Goal: Navigation & Orientation: Find specific page/section

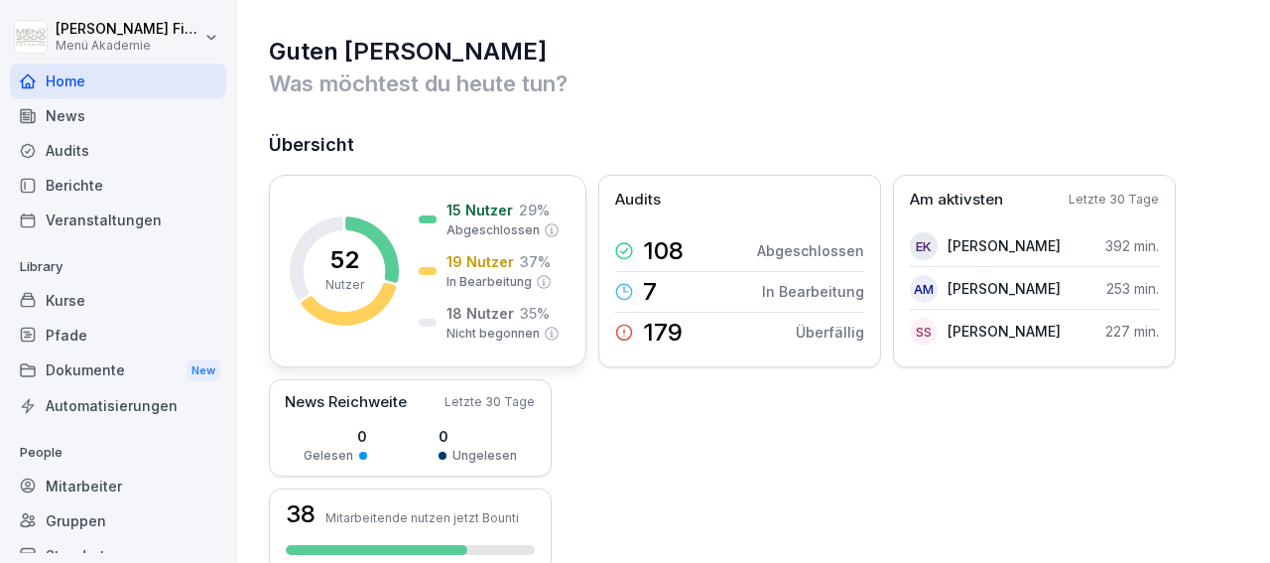
click at [389, 253] on icon at bounding box center [372, 249] width 54 height 66
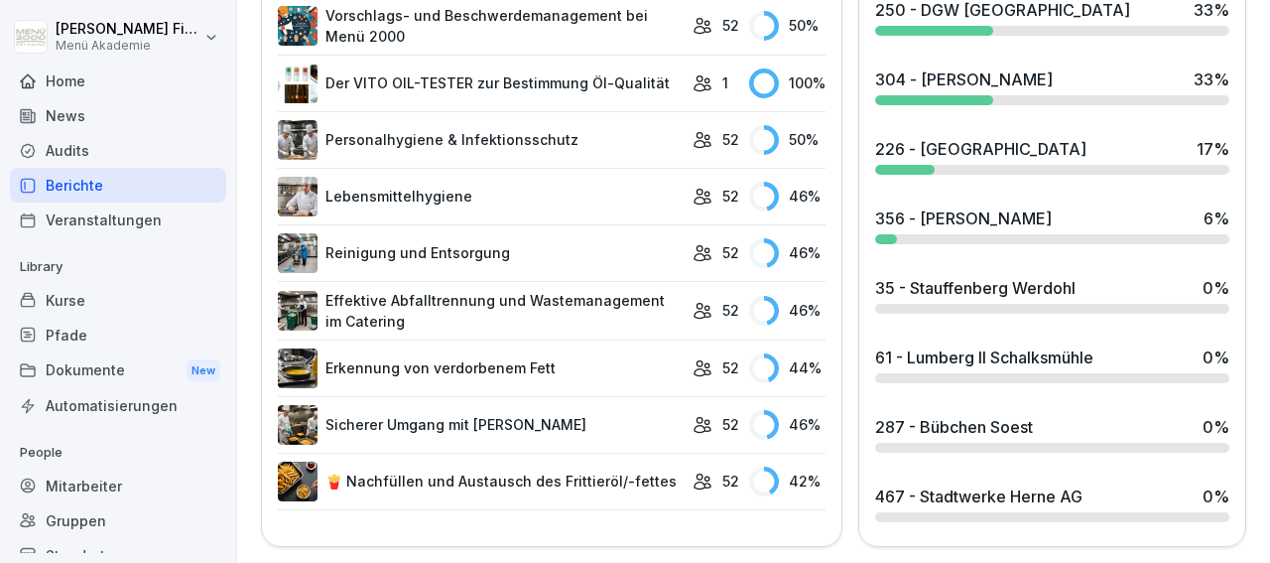
scroll to position [1185, 0]
click at [1020, 345] on div "61 - Lumberg II Schalksmühle" at bounding box center [984, 357] width 218 height 24
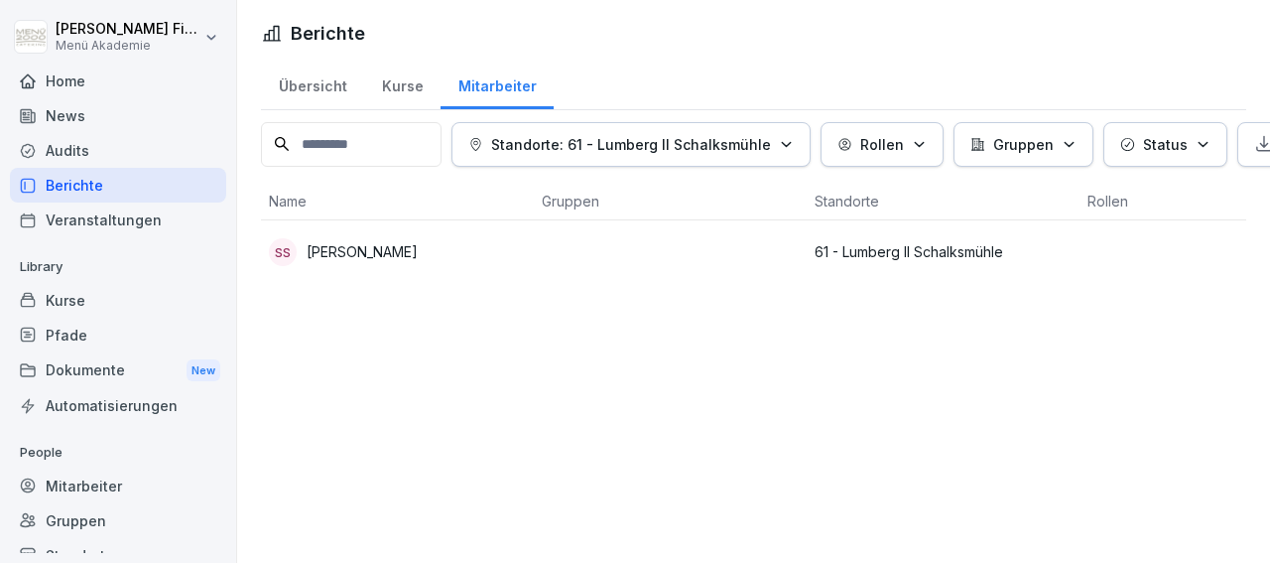
drag, startPoint x: 1260, startPoint y: 533, endPoint x: 1235, endPoint y: 317, distance: 217.9
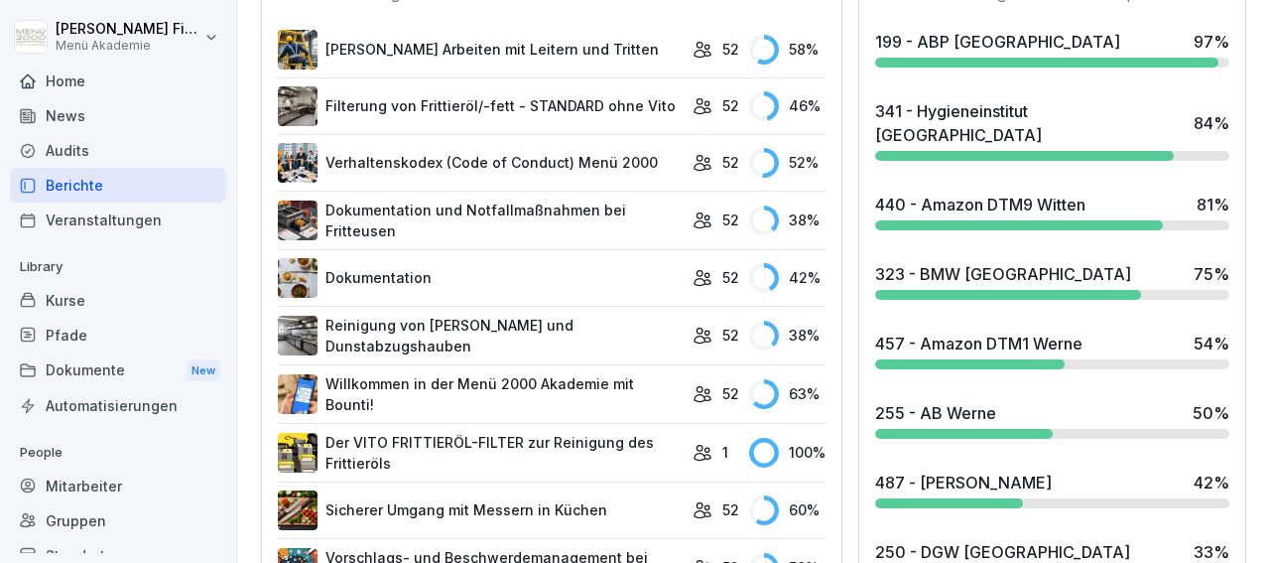
scroll to position [691, 0]
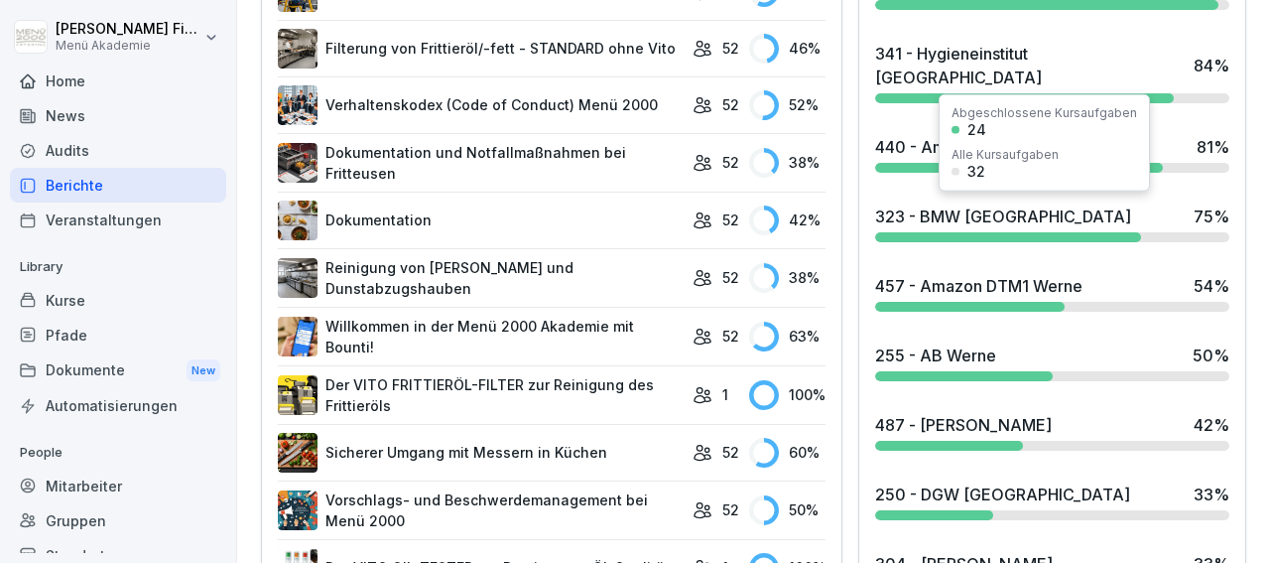
click at [1001, 149] on div "Alle Kursaufgaben" at bounding box center [1005, 155] width 107 height 12
click at [976, 126] on div "24" at bounding box center [977, 130] width 19 height 14
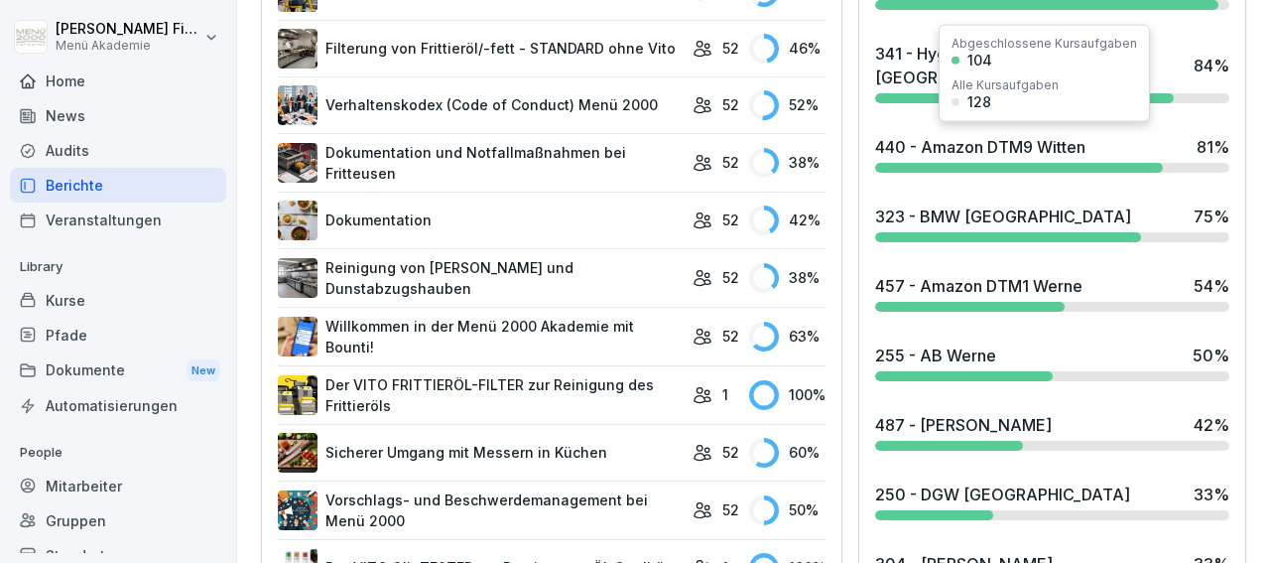
click at [918, 148] on div "440 - Amazon DTM9 Witten" at bounding box center [980, 147] width 210 height 24
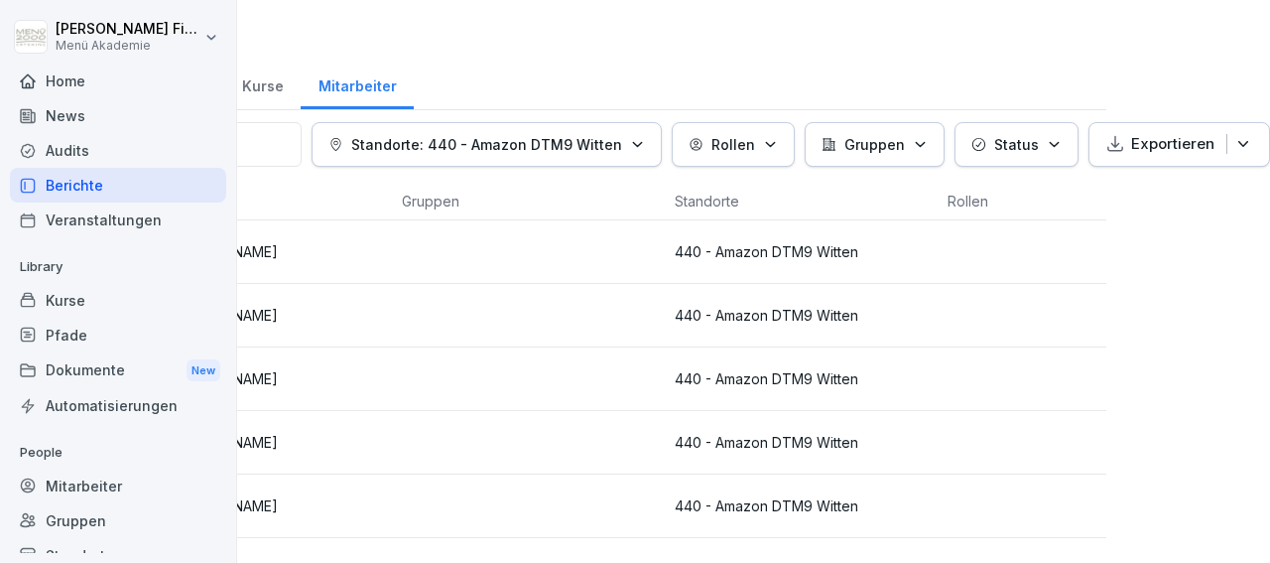
scroll to position [0, 151]
drag, startPoint x: 1247, startPoint y: 555, endPoint x: 878, endPoint y: 559, distance: 368.2
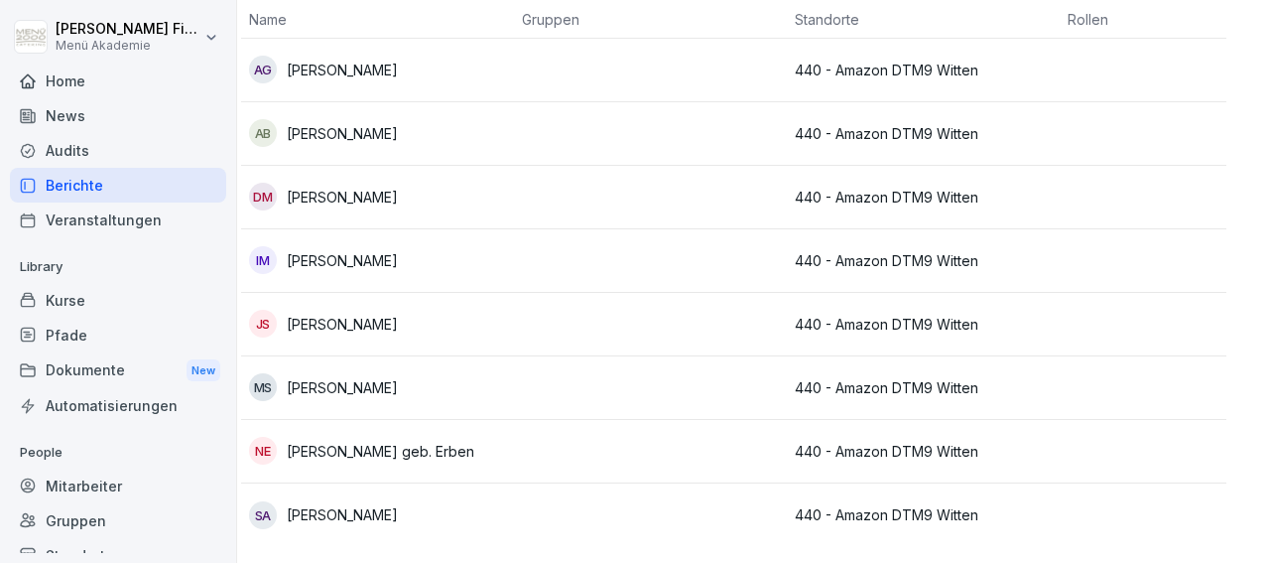
scroll to position [213, 0]
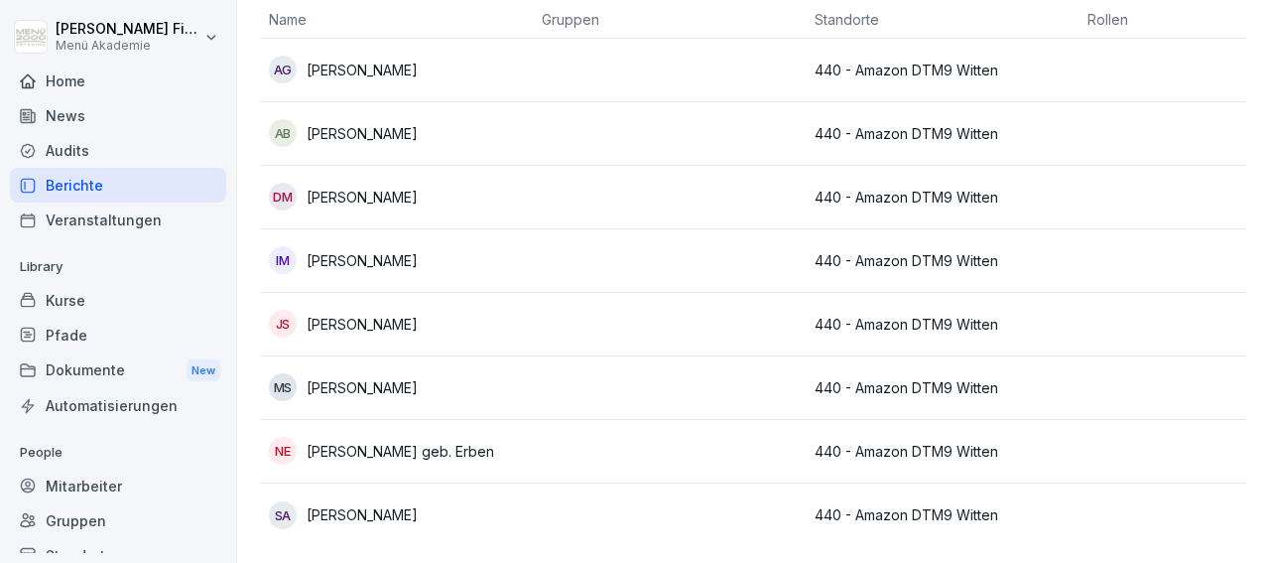
click at [759, 295] on td at bounding box center [670, 325] width 273 height 64
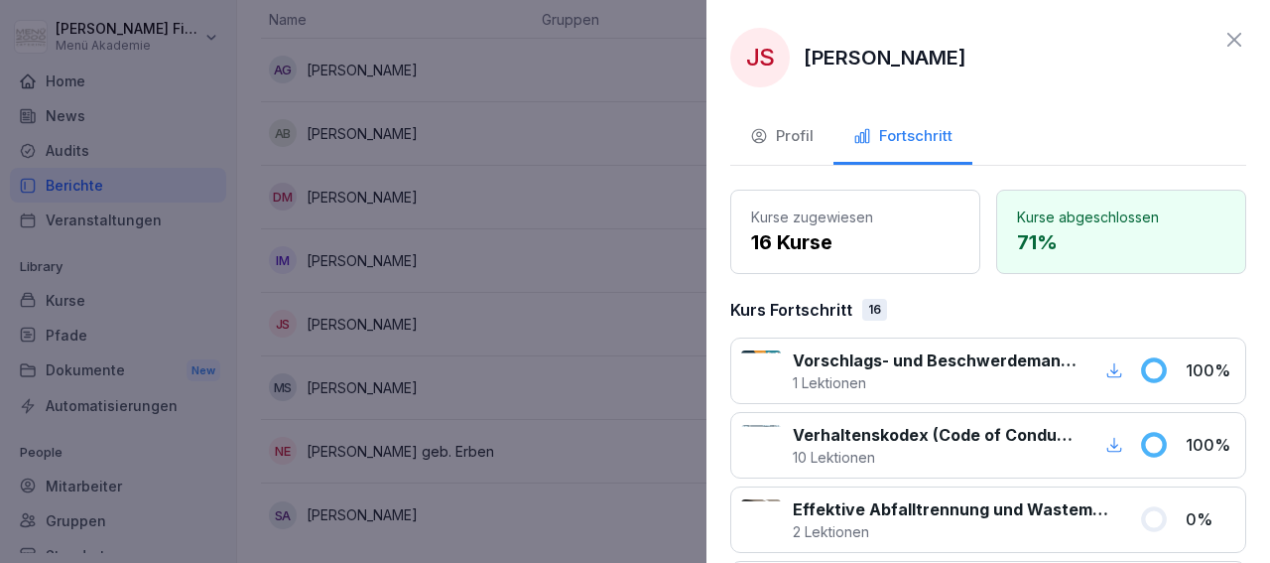
click at [1228, 37] on icon at bounding box center [1235, 40] width 14 height 14
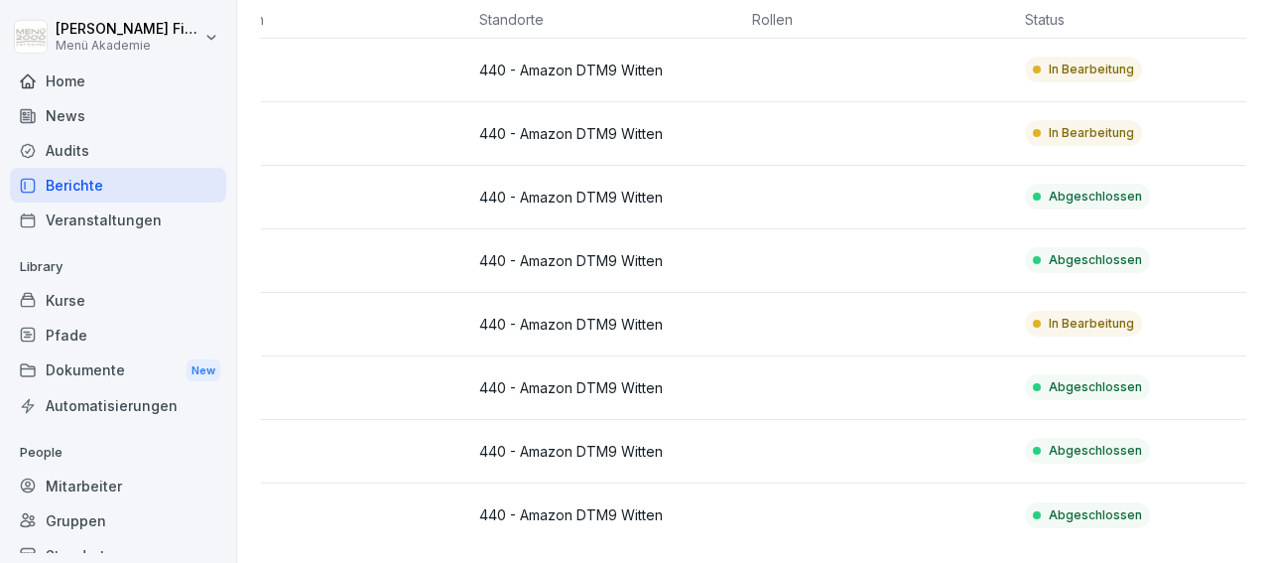
scroll to position [0, 358]
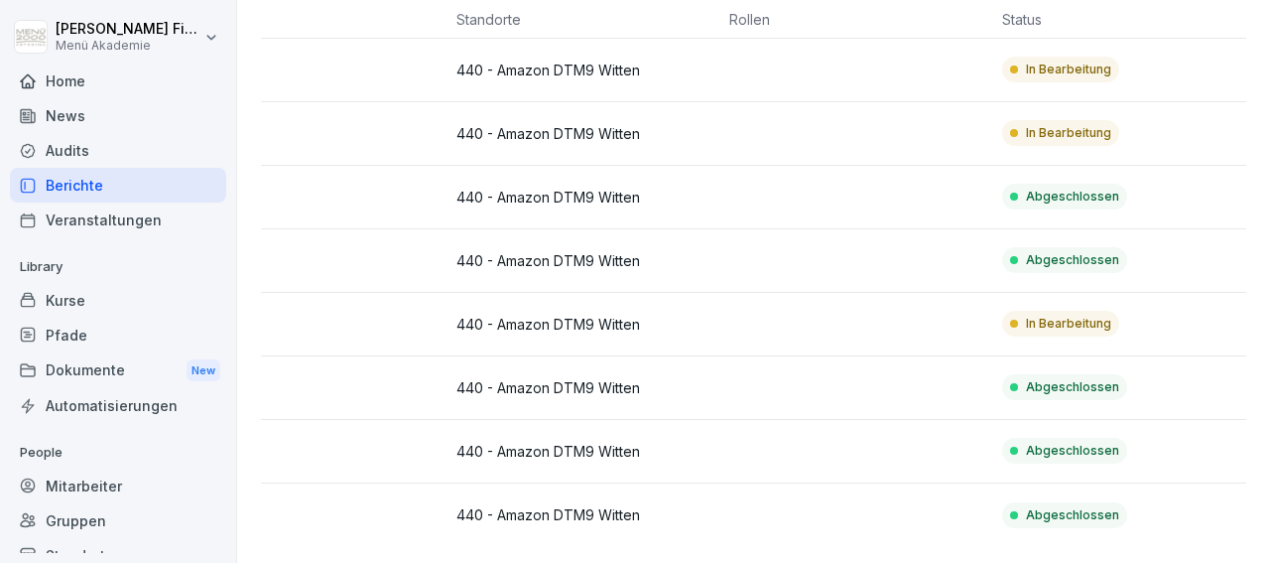
click at [887, 102] on td at bounding box center [858, 134] width 273 height 64
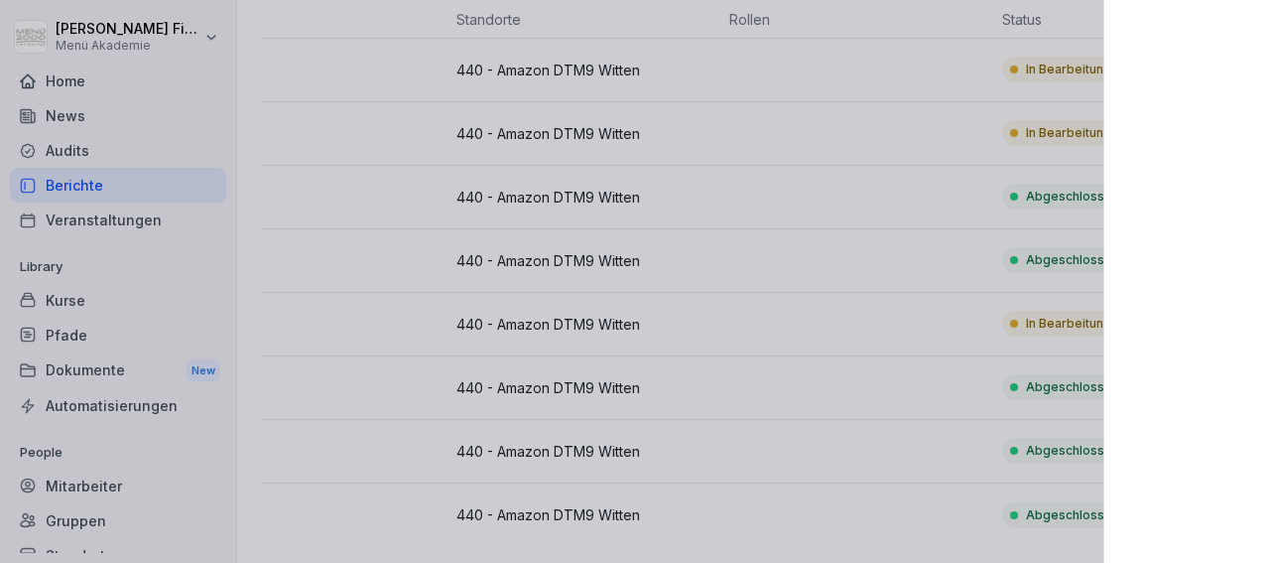
scroll to position [213, 0]
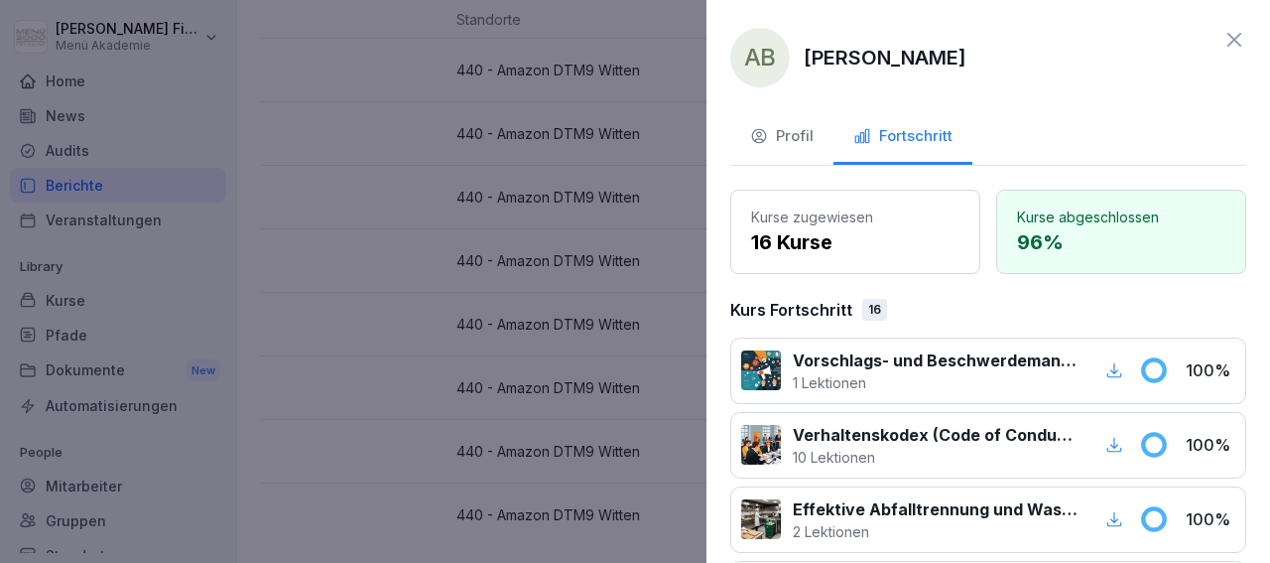
click at [1223, 42] on icon at bounding box center [1235, 40] width 24 height 24
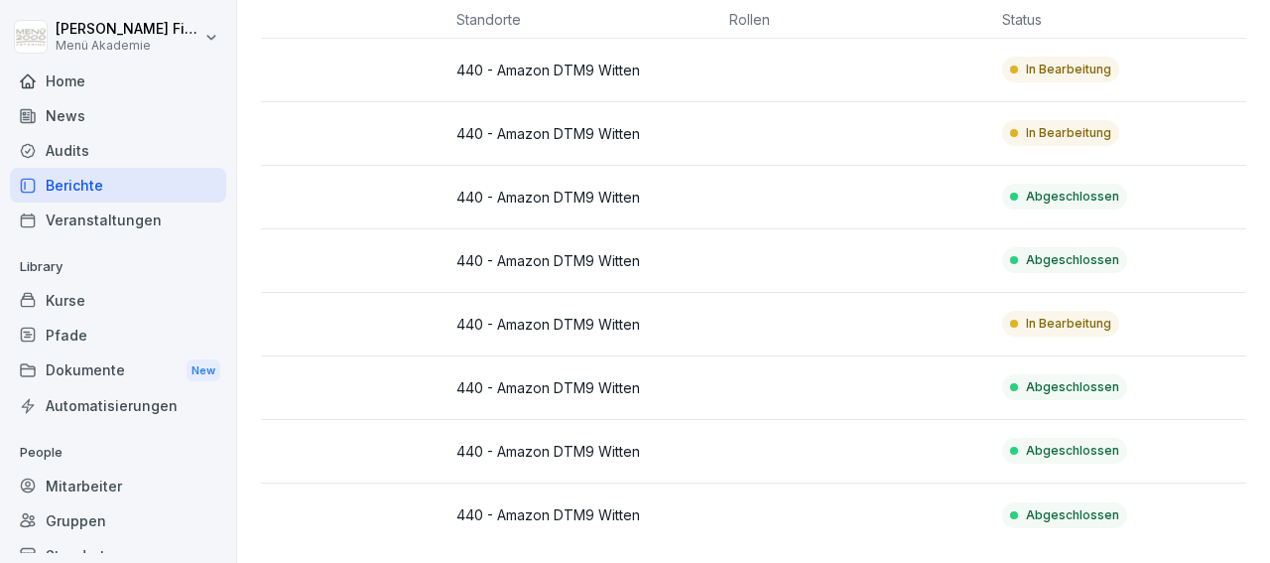
click at [1170, 39] on td "In Bearbeitung" at bounding box center [1130, 71] width 273 height 64
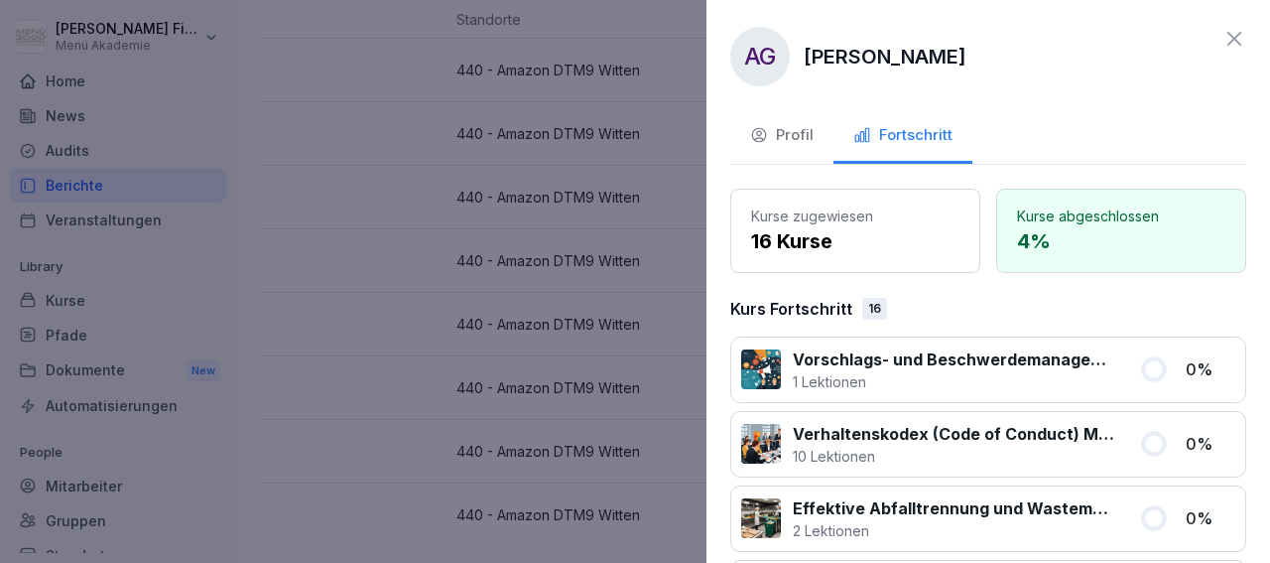
scroll to position [0, 0]
click at [1223, 43] on icon at bounding box center [1235, 40] width 24 height 24
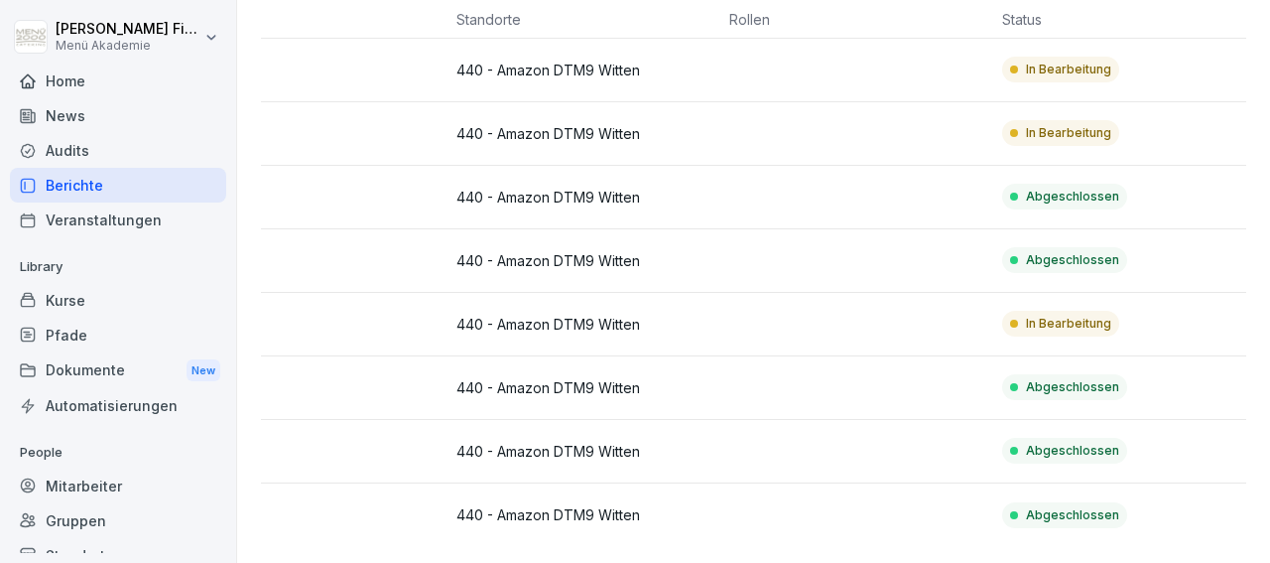
scroll to position [213, 0]
click at [1165, 293] on td "In Bearbeitung" at bounding box center [1130, 325] width 273 height 64
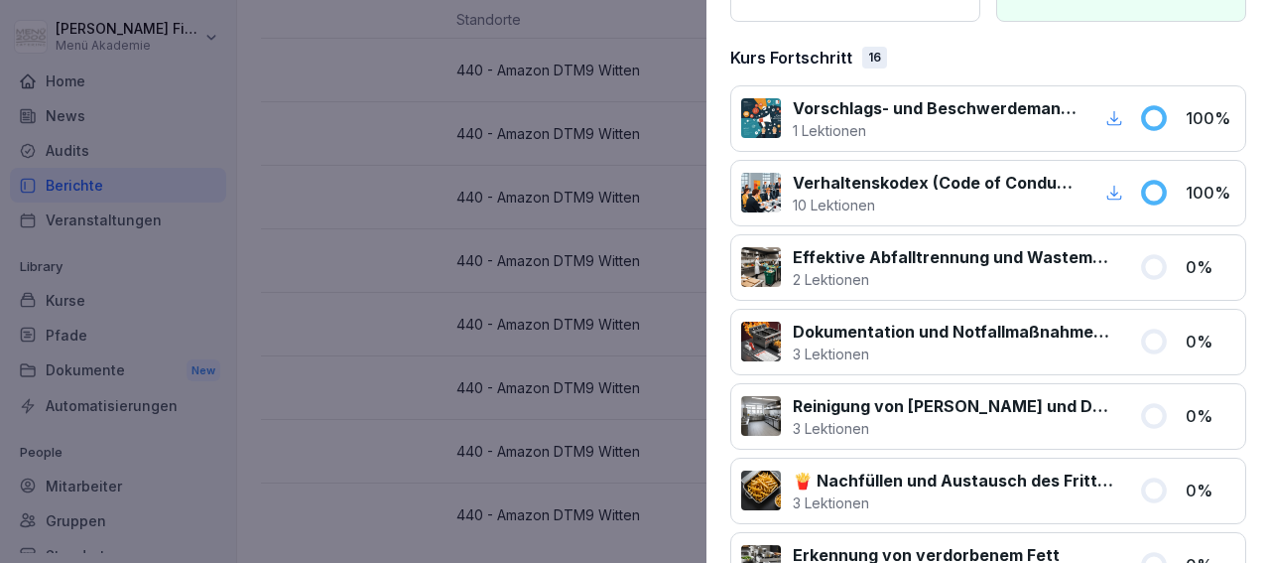
scroll to position [0, 0]
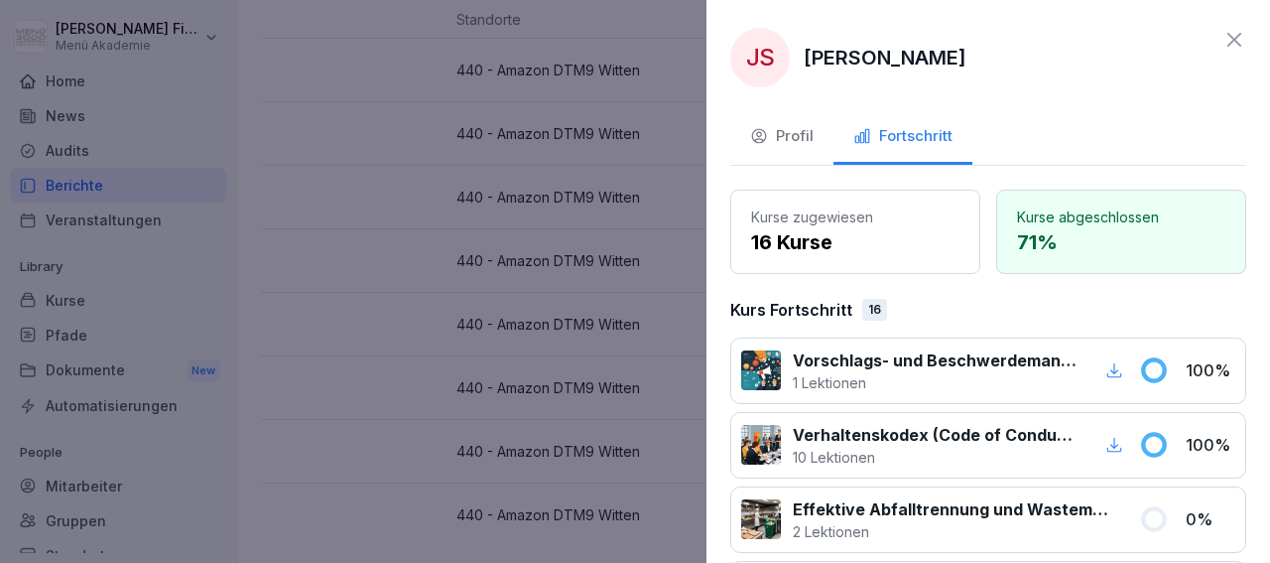
click at [1223, 39] on icon at bounding box center [1235, 40] width 24 height 24
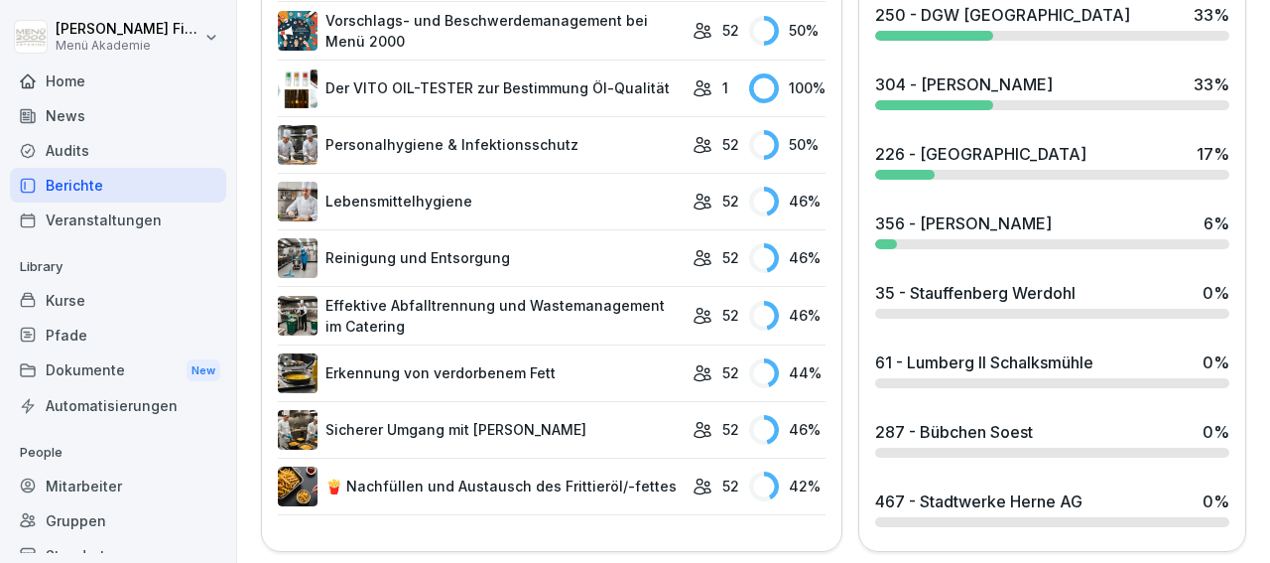
scroll to position [1185, 0]
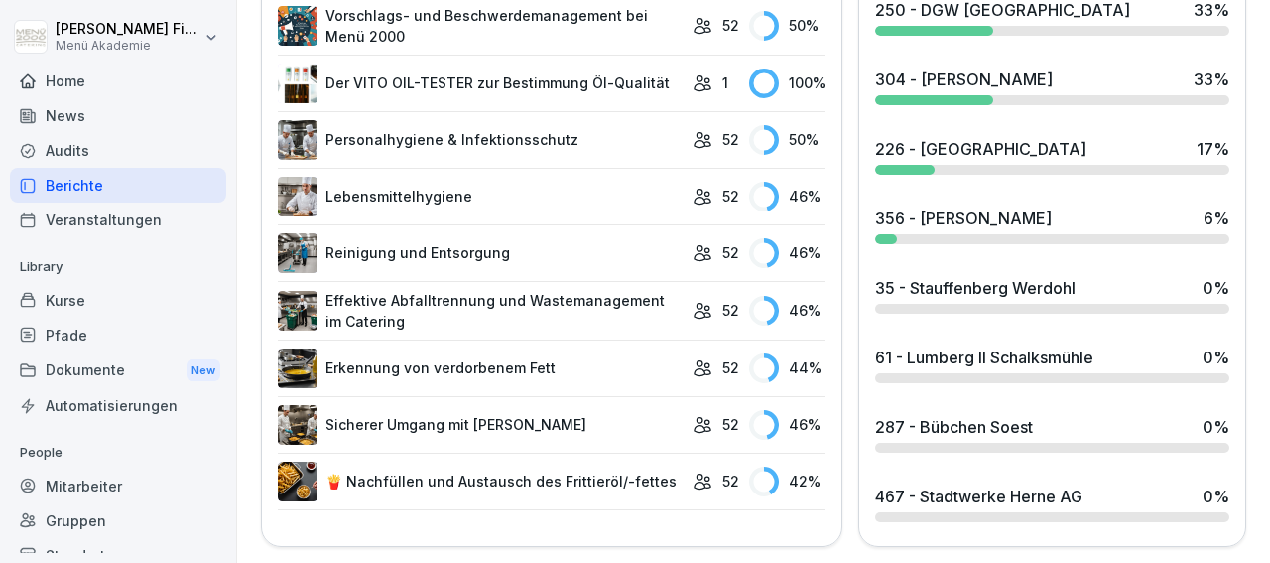
click at [974, 484] on div "467 - Stadtwerke Herne AG" at bounding box center [978, 496] width 207 height 24
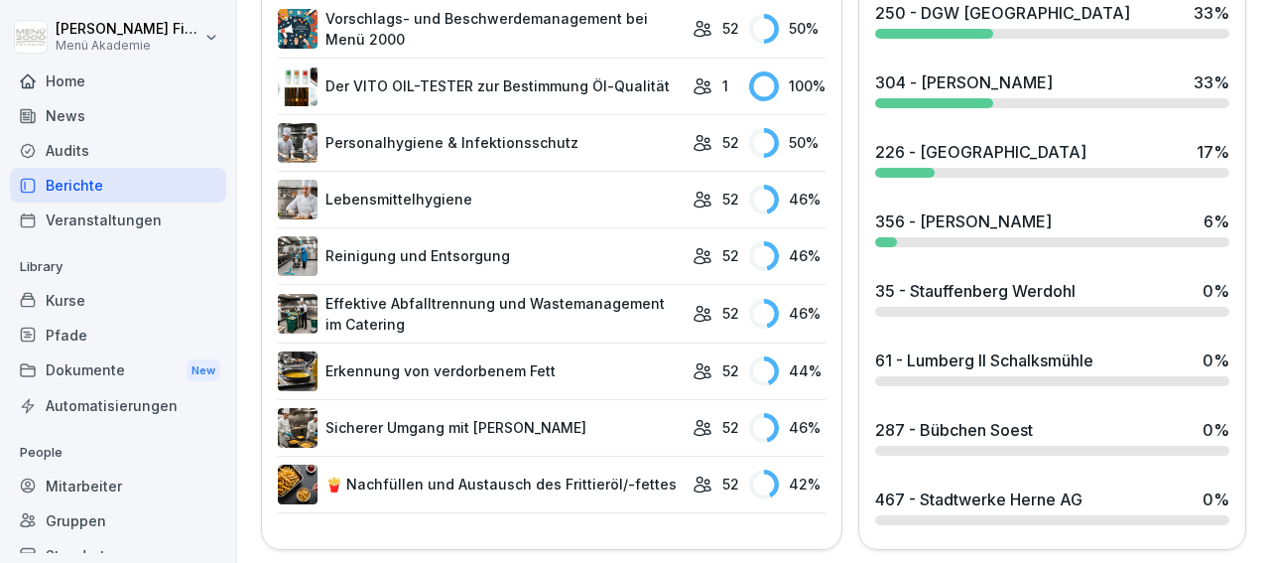
scroll to position [1185, 0]
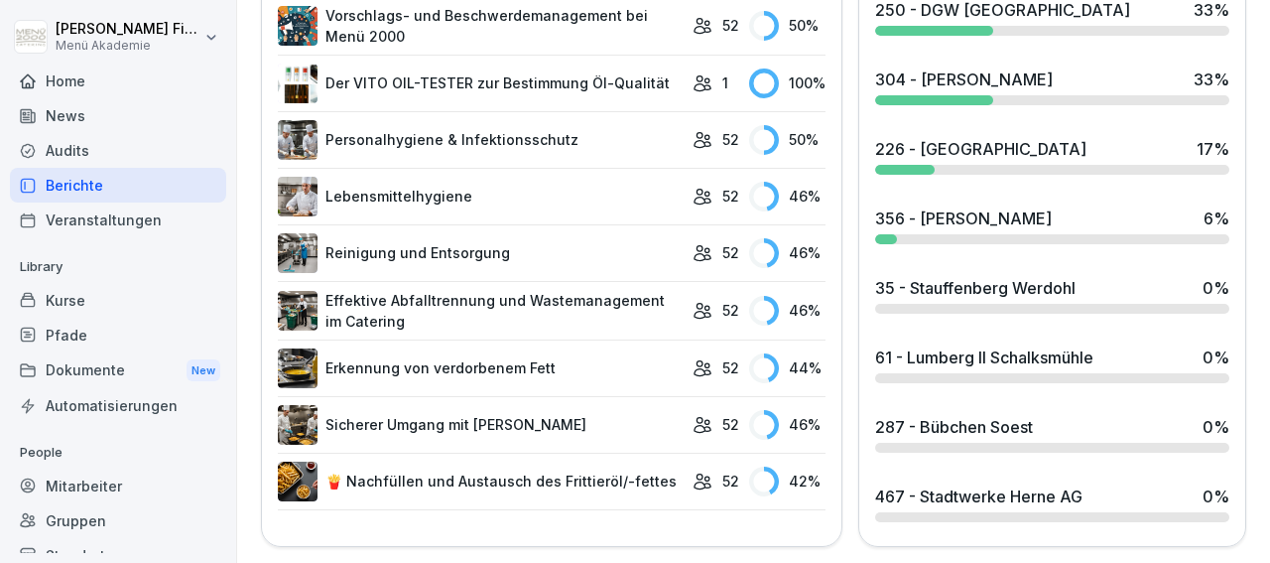
click at [992, 211] on div "356 - [PERSON_NAME]" at bounding box center [963, 218] width 177 height 24
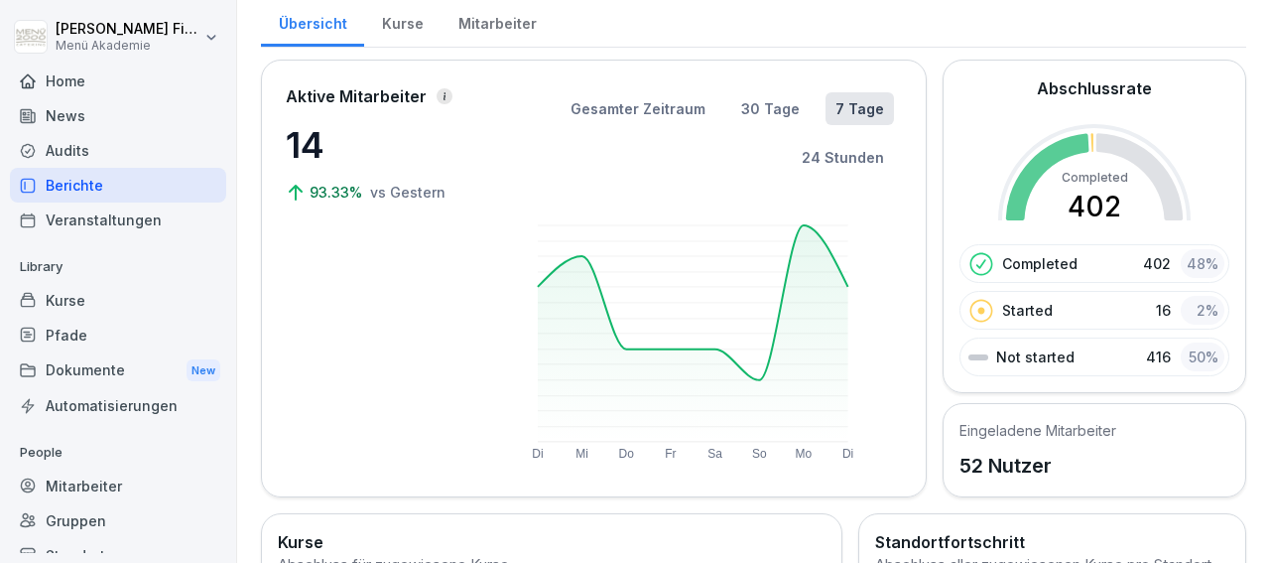
scroll to position [54, 0]
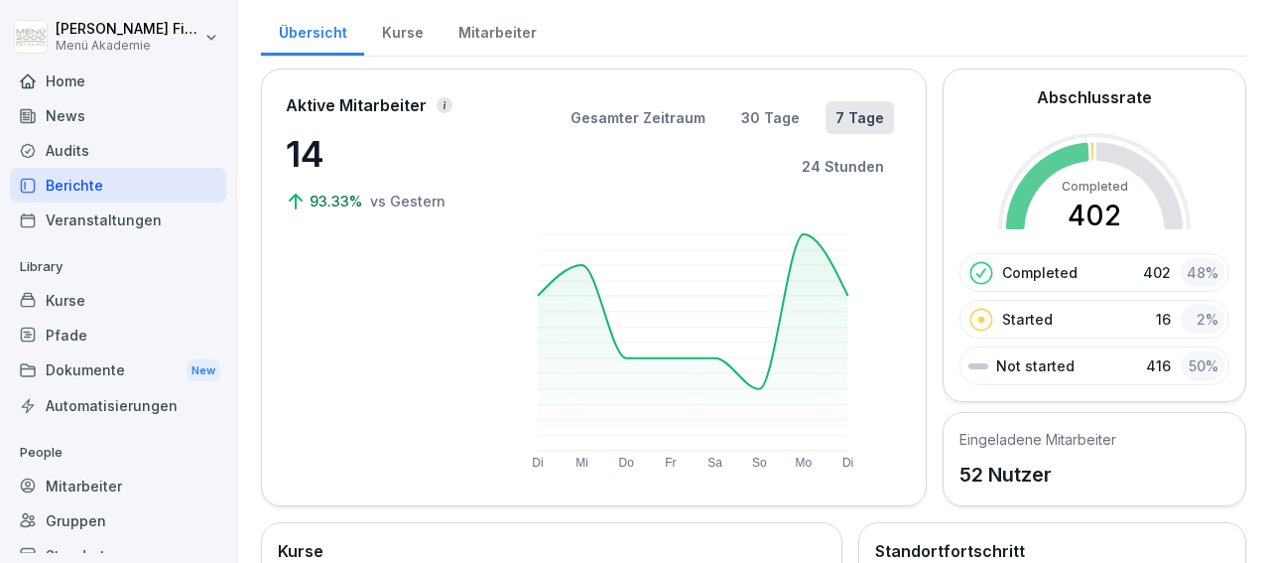
click at [803, 234] on rect at bounding box center [693, 342] width 311 height 216
drag, startPoint x: 803, startPoint y: 233, endPoint x: 847, endPoint y: 293, distance: 73.8
click at [847, 293] on g "Di Mi Do Fr Sa So Mo Di" at bounding box center [693, 351] width 322 height 235
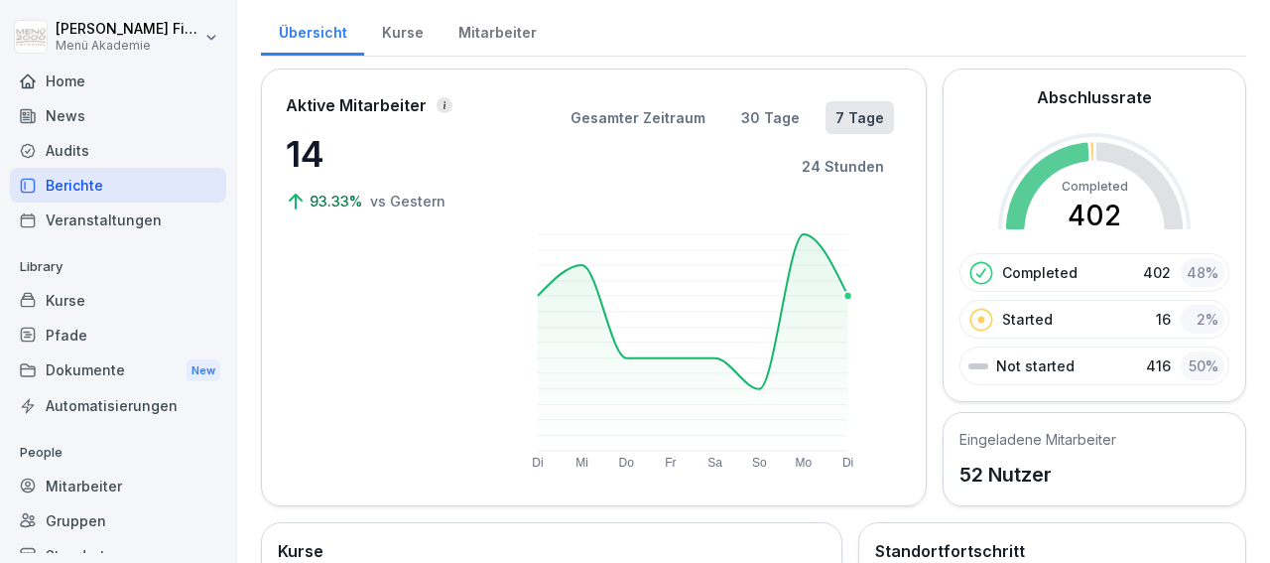
click at [847, 293] on circle at bounding box center [849, 296] width 9 height 9
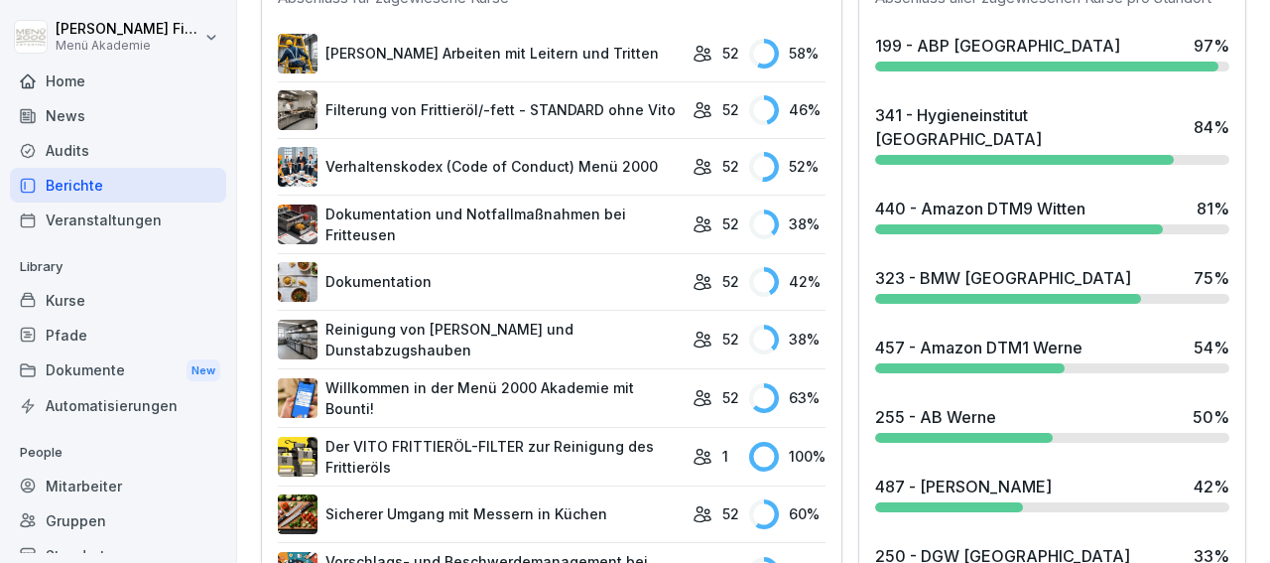
scroll to position [687, 0]
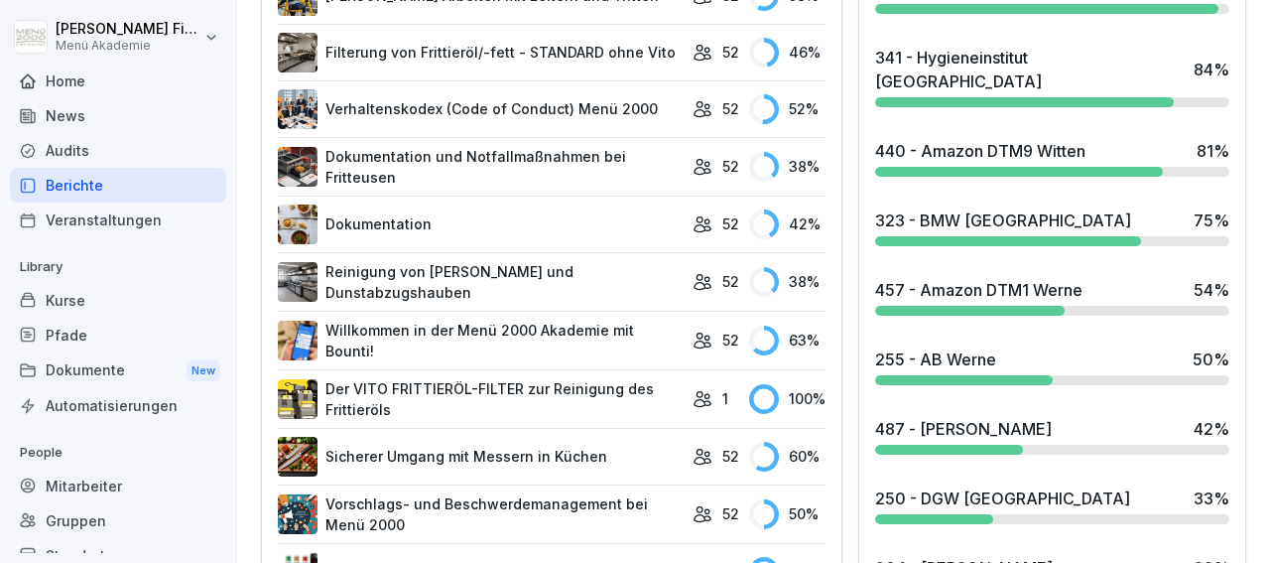
click at [1027, 279] on div "457 - Amazon DTM1 Werne" at bounding box center [978, 290] width 207 height 24
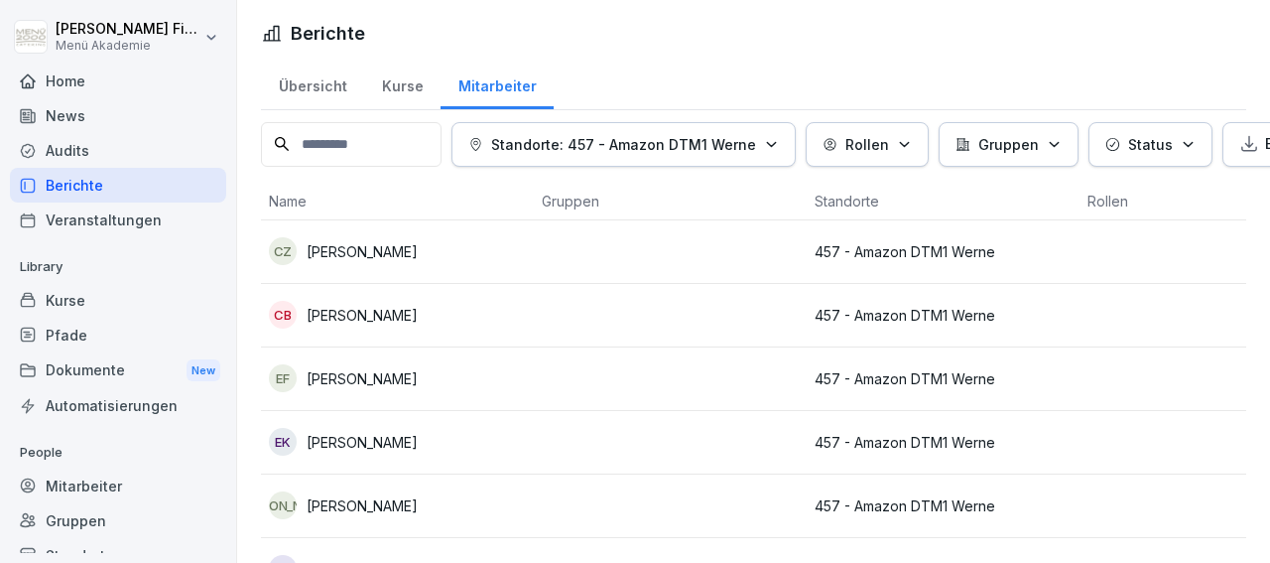
click at [331, 245] on p "[PERSON_NAME]" at bounding box center [362, 251] width 111 height 21
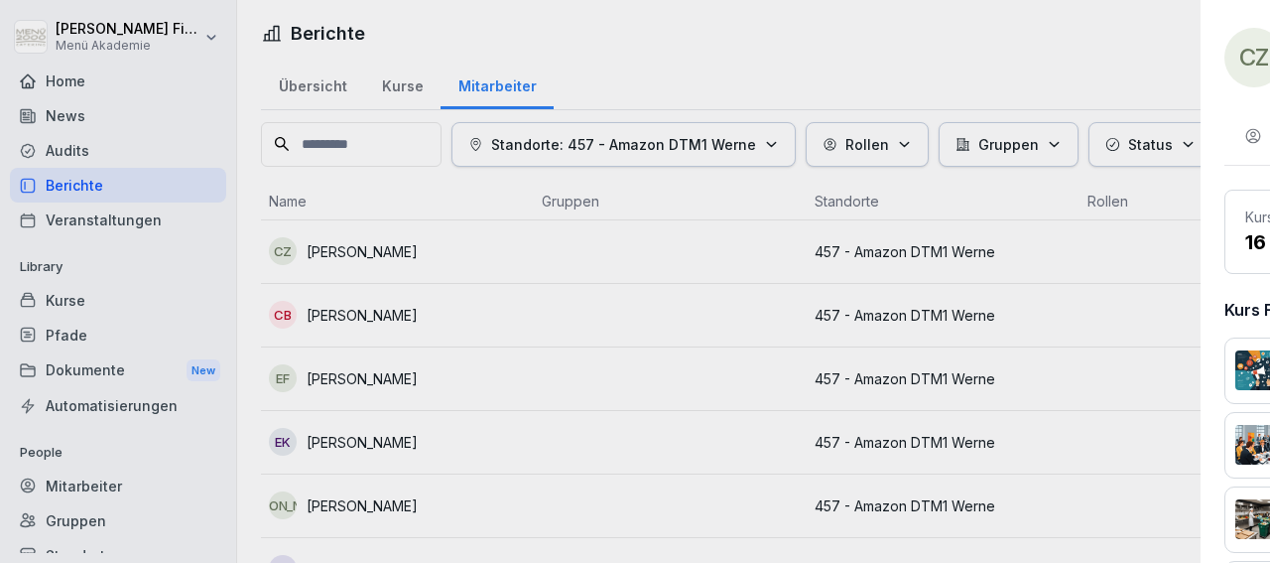
click at [331, 245] on div at bounding box center [635, 281] width 1270 height 563
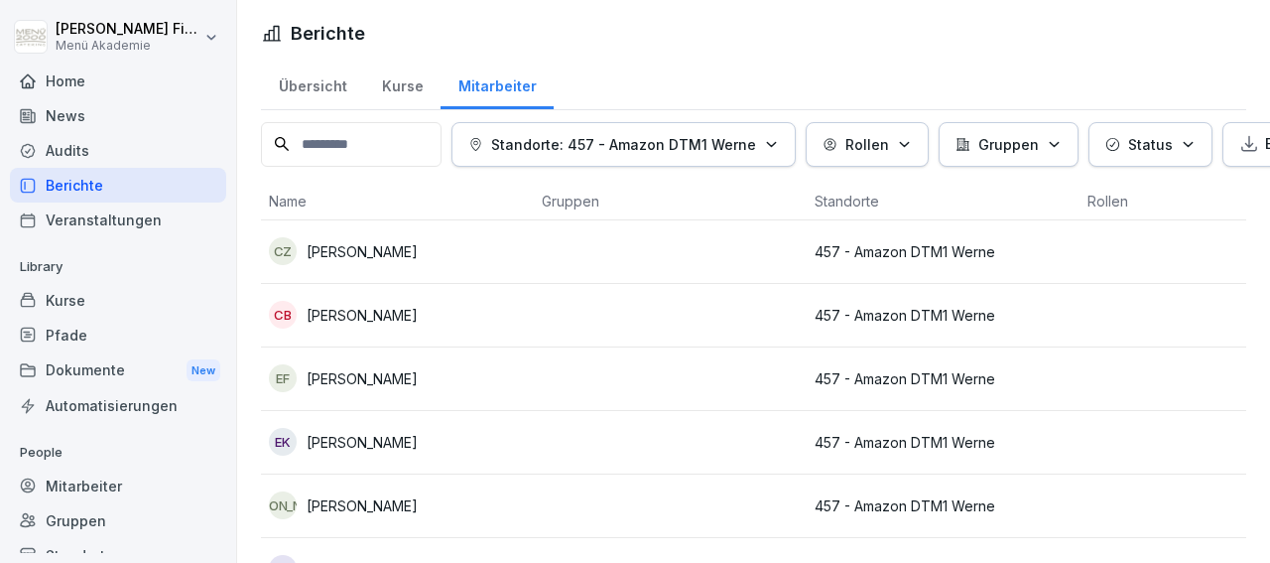
click at [344, 315] on p "[PERSON_NAME]" at bounding box center [362, 315] width 111 height 21
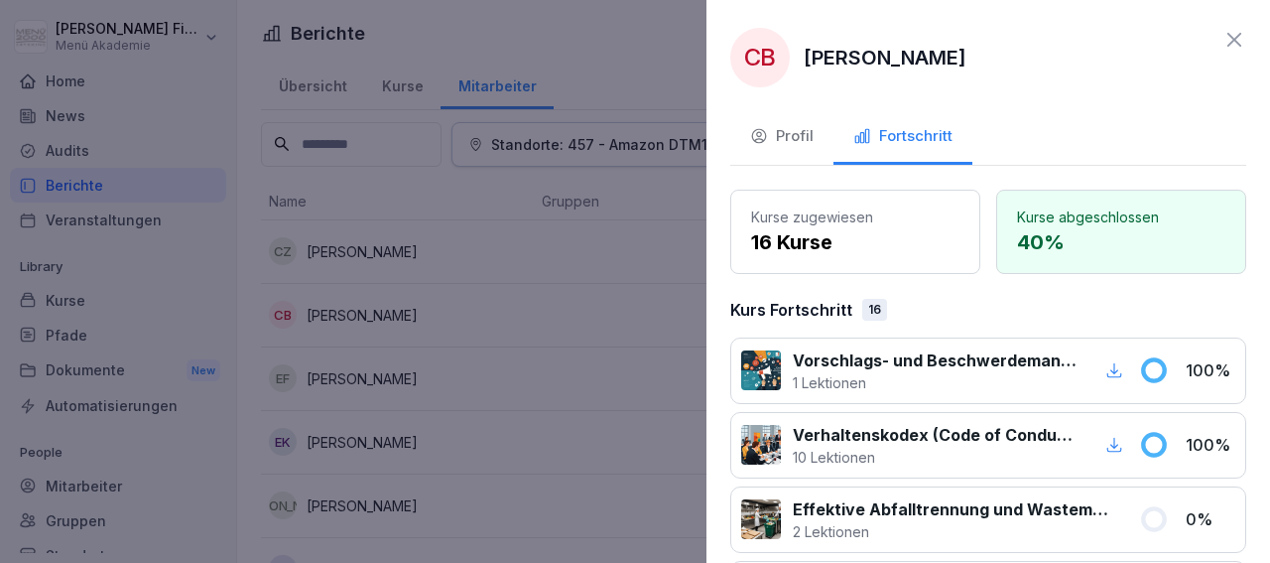
click at [344, 315] on div at bounding box center [635, 281] width 1270 height 563
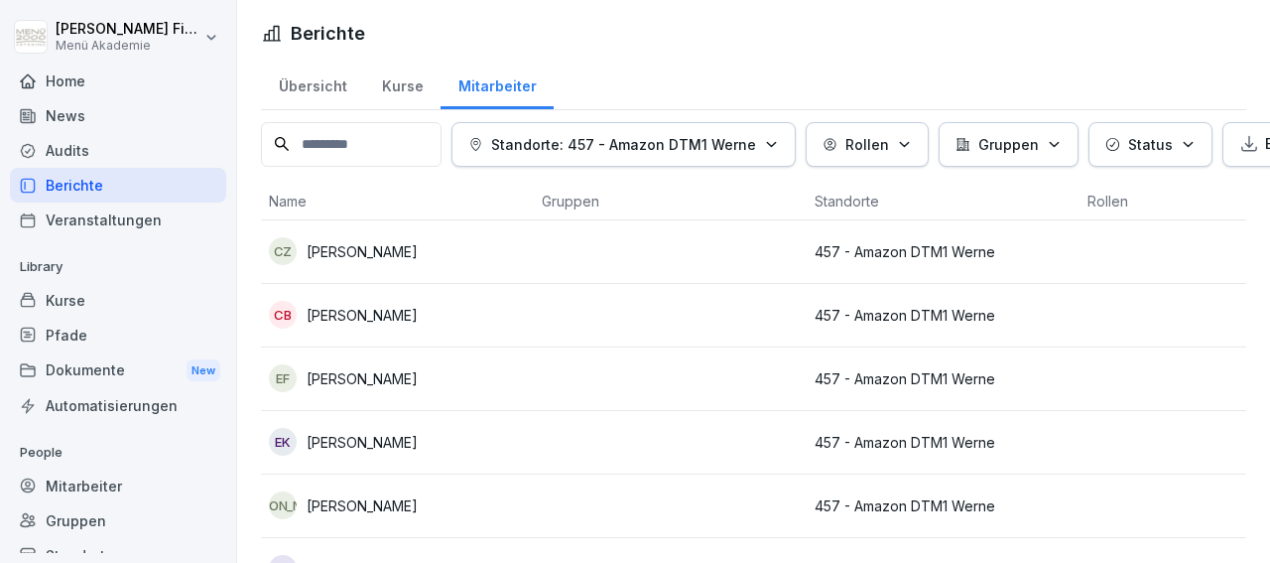
click at [340, 388] on div "EF [PERSON_NAME]" at bounding box center [397, 378] width 257 height 28
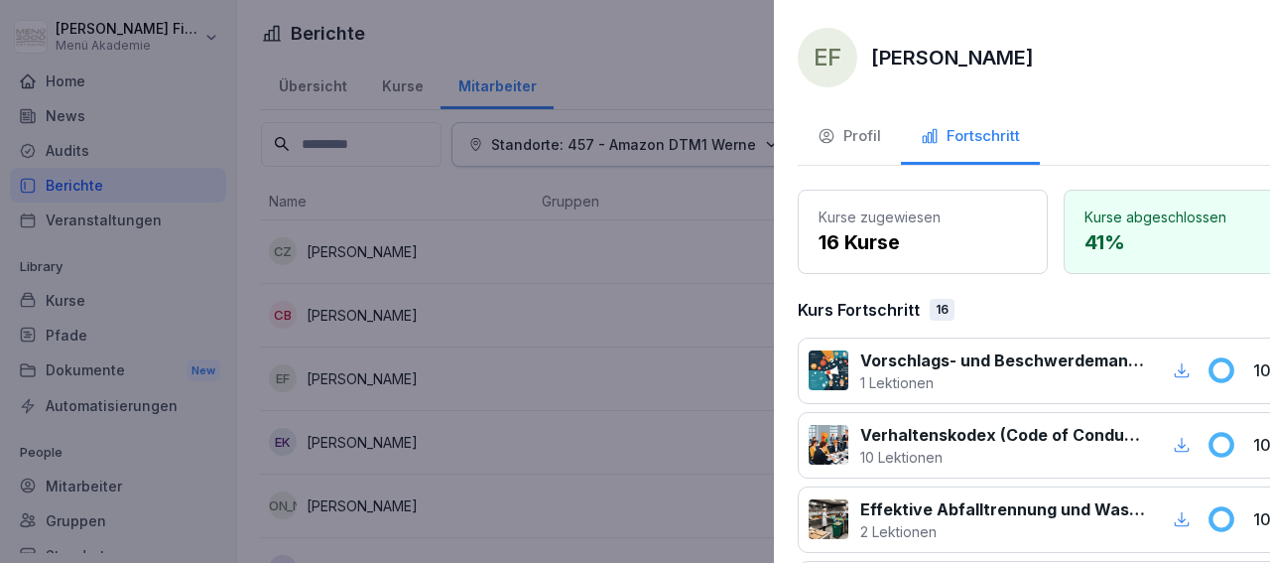
click at [340, 388] on div at bounding box center [635, 281] width 1270 height 563
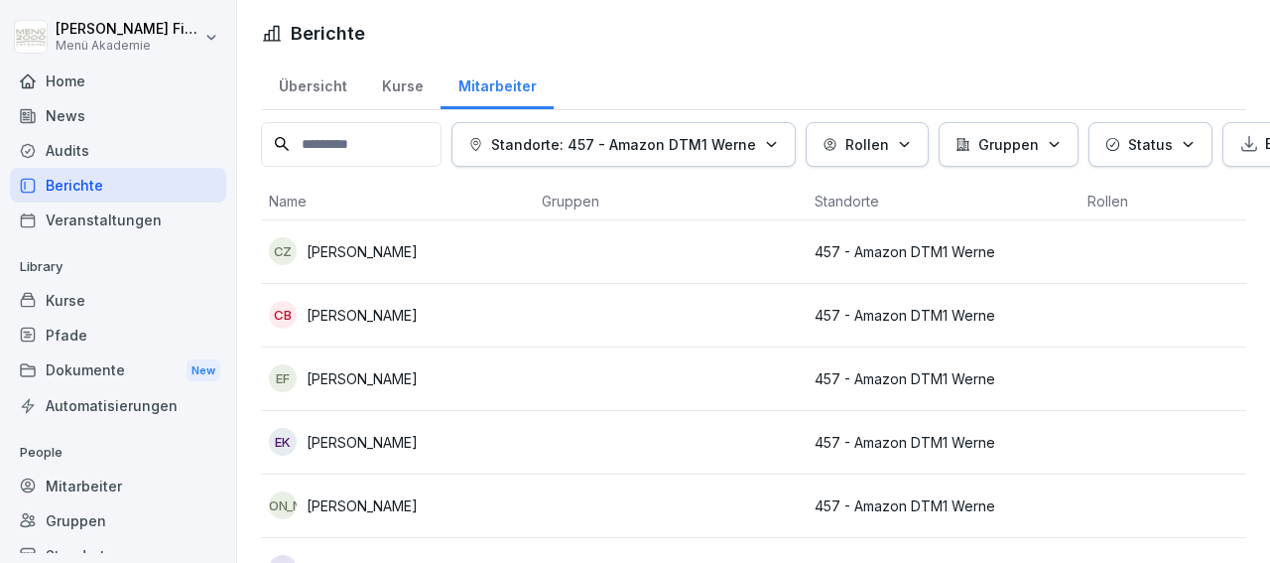
click at [338, 440] on p "[PERSON_NAME]" at bounding box center [362, 442] width 111 height 21
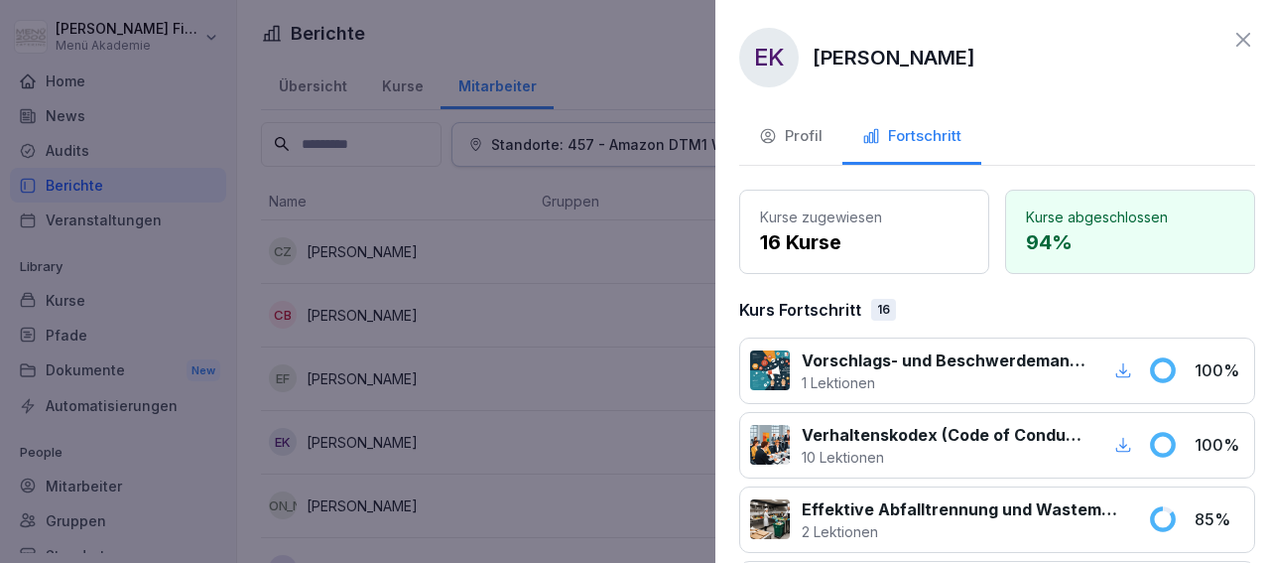
click at [338, 440] on div at bounding box center [635, 281] width 1270 height 563
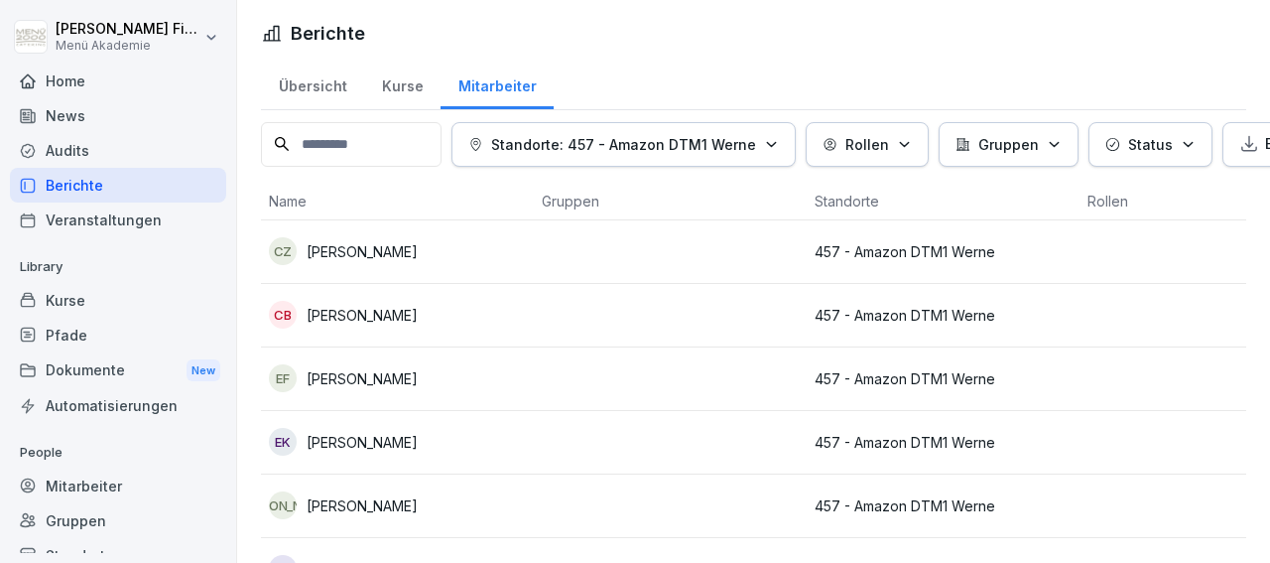
click at [341, 503] on p "[PERSON_NAME]" at bounding box center [362, 505] width 111 height 21
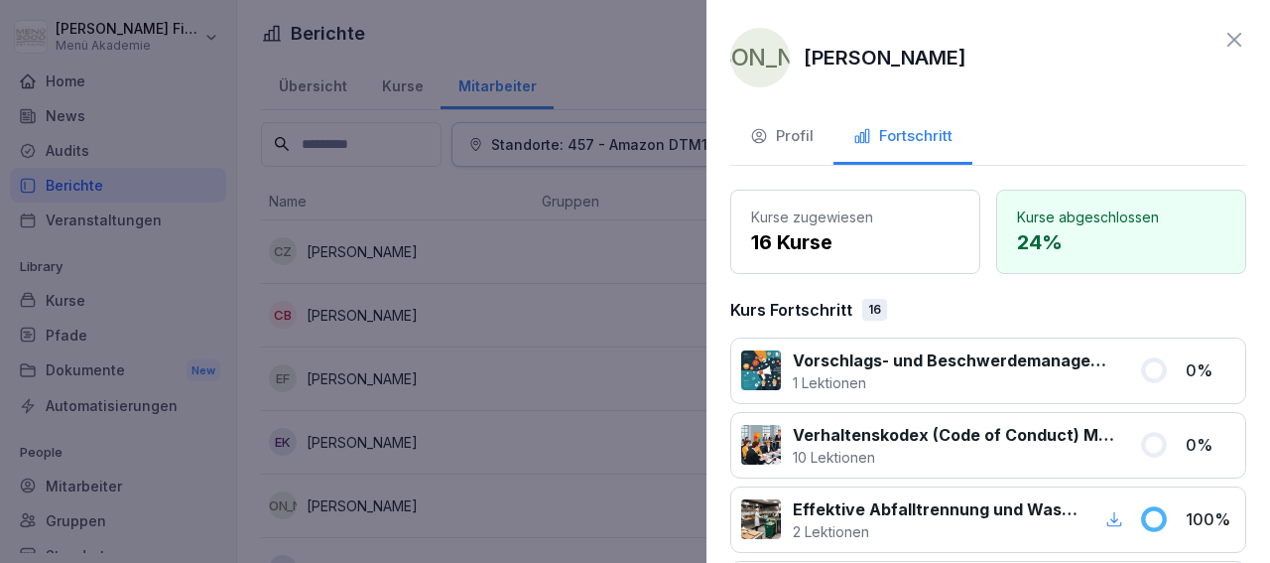
click at [341, 503] on div at bounding box center [635, 281] width 1270 height 563
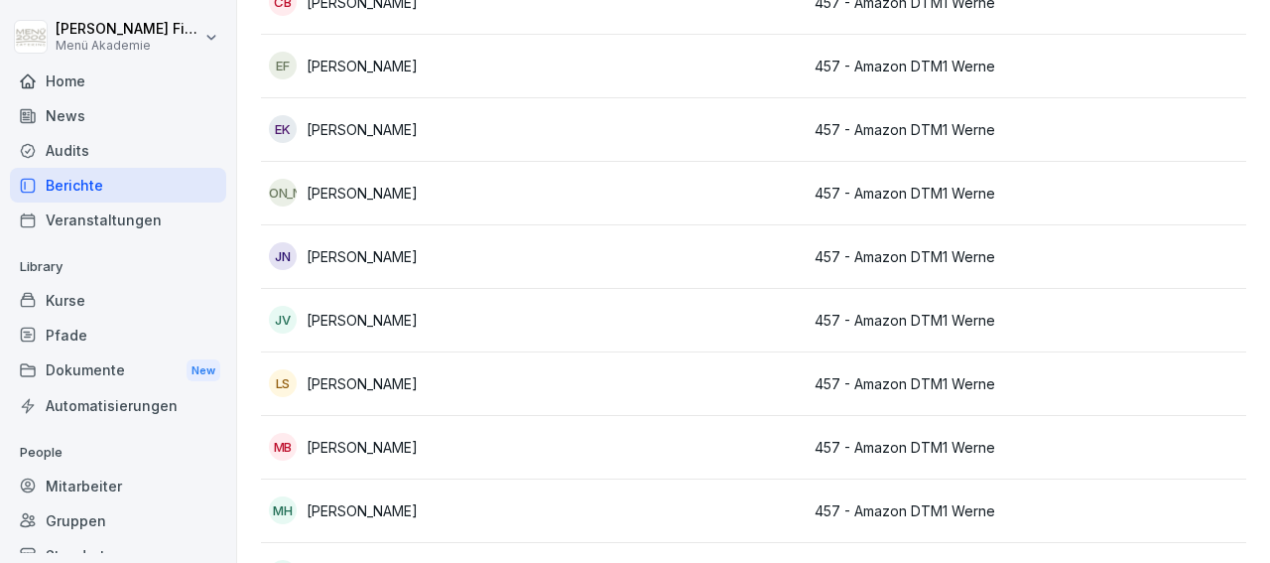
scroll to position [326, 0]
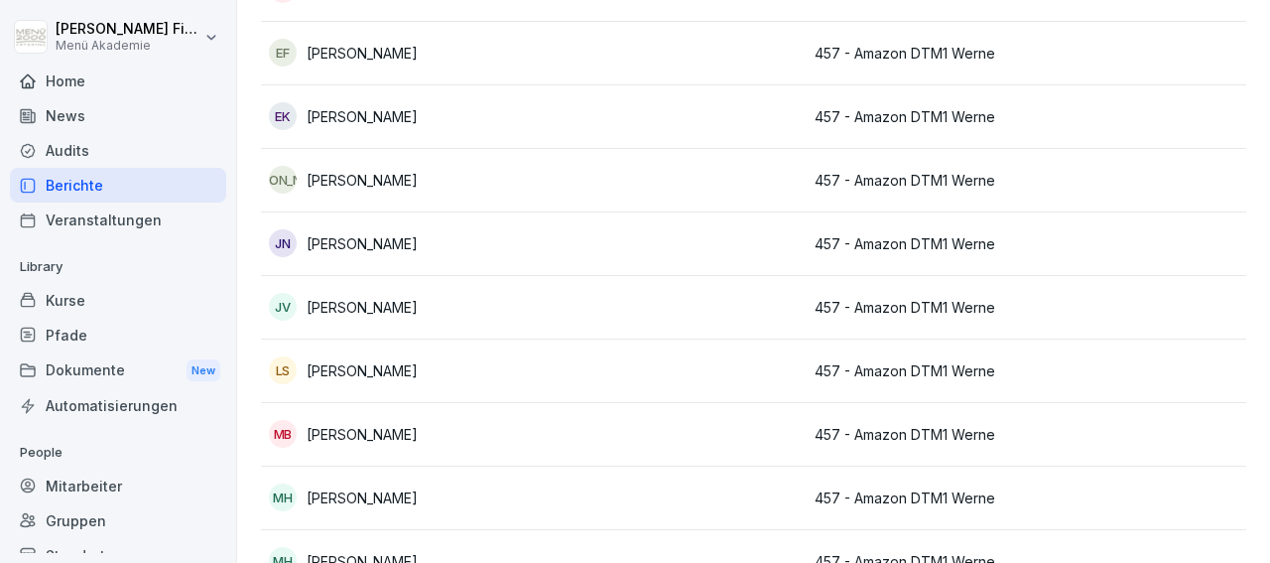
click at [346, 238] on p "[PERSON_NAME]" at bounding box center [362, 243] width 111 height 21
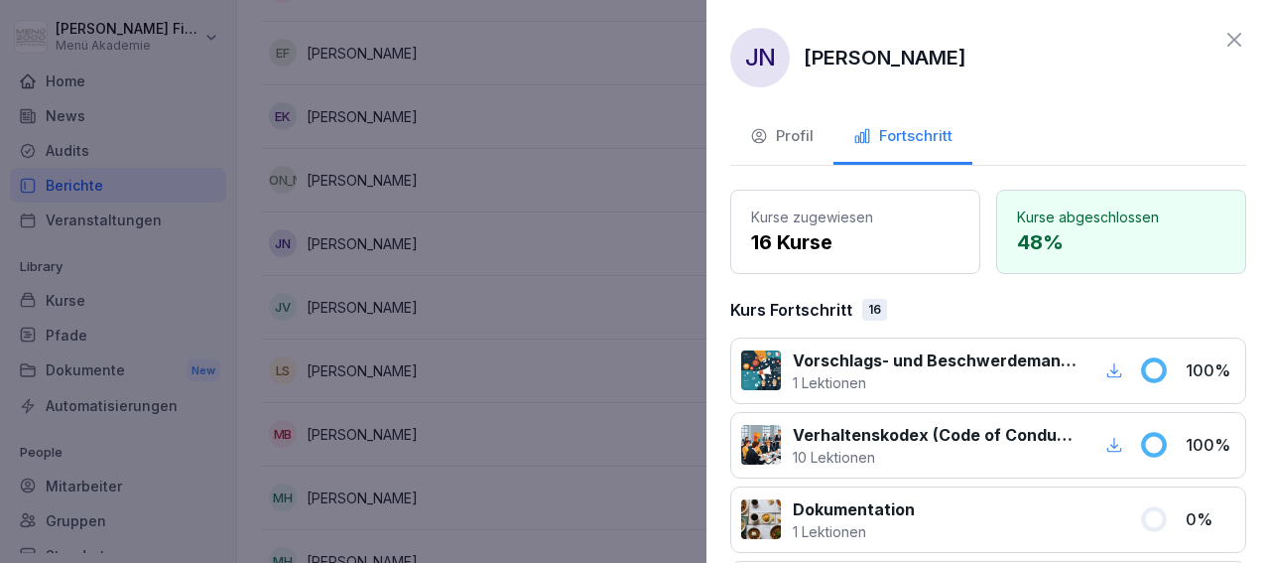
click at [346, 238] on div at bounding box center [635, 281] width 1270 height 563
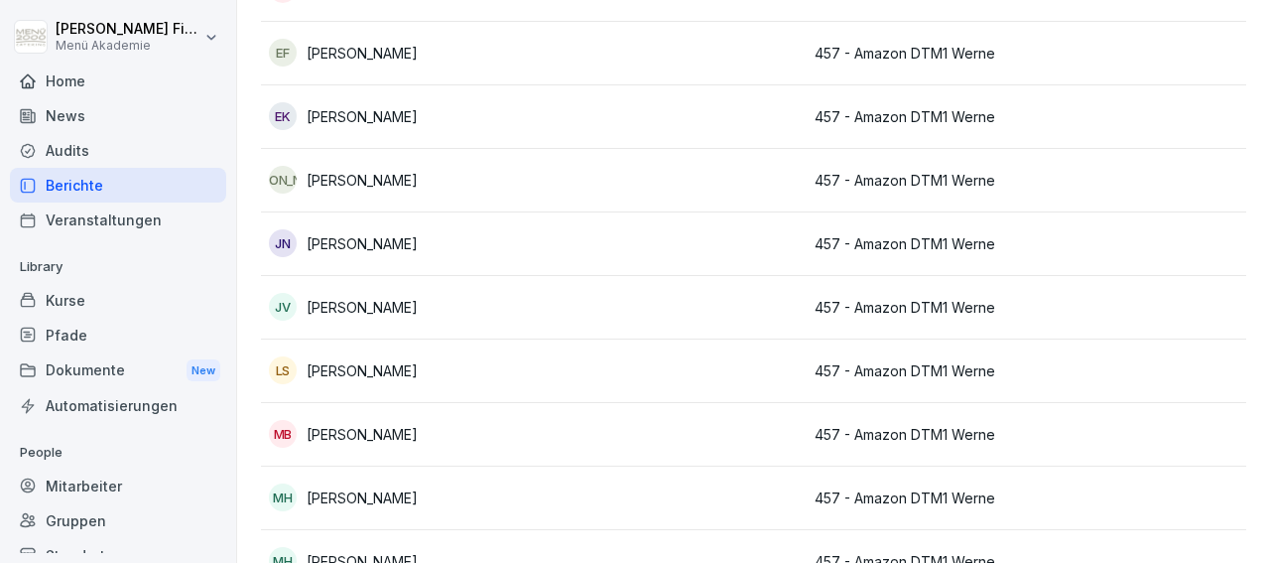
click at [348, 301] on p "[PERSON_NAME]" at bounding box center [362, 307] width 111 height 21
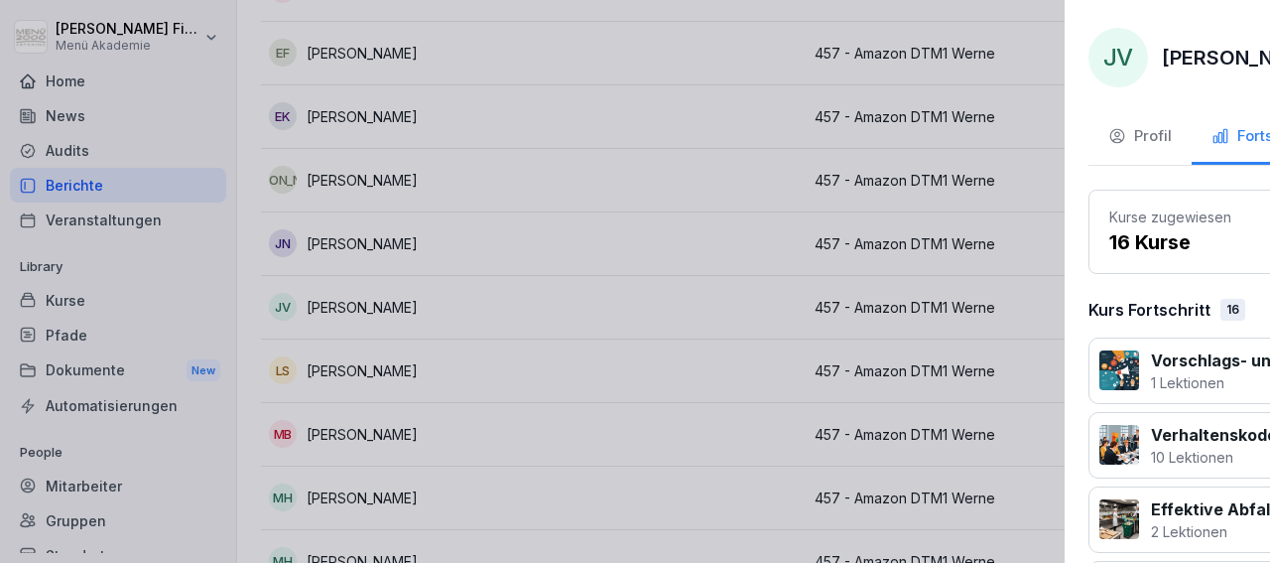
click at [348, 301] on div at bounding box center [635, 281] width 1270 height 563
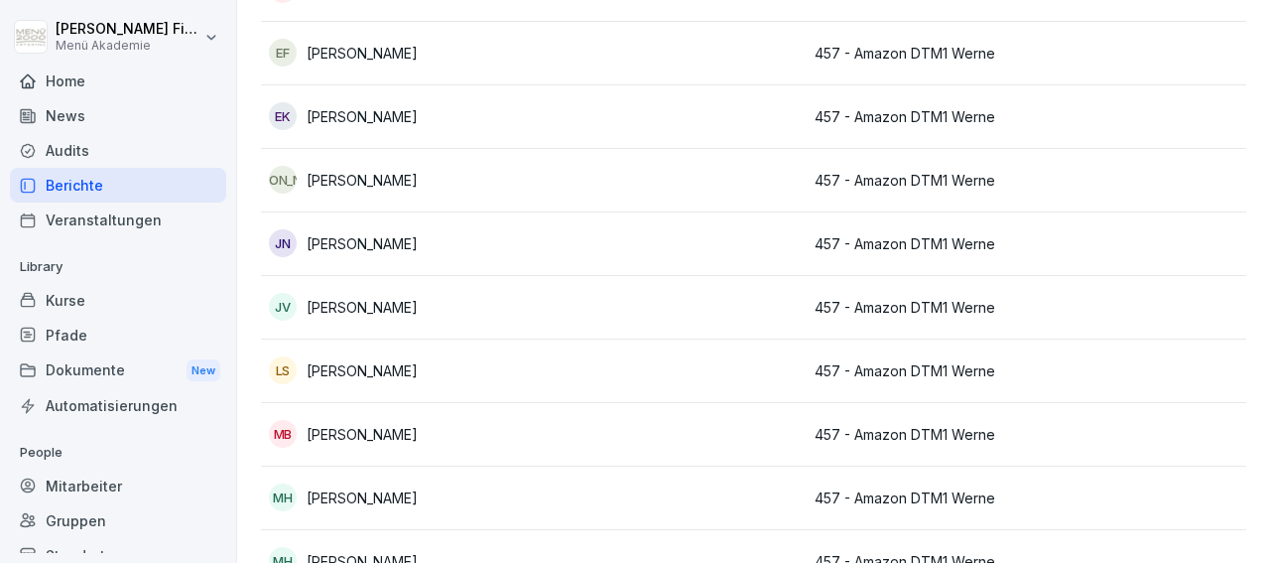
click at [345, 367] on p "[PERSON_NAME]" at bounding box center [362, 370] width 111 height 21
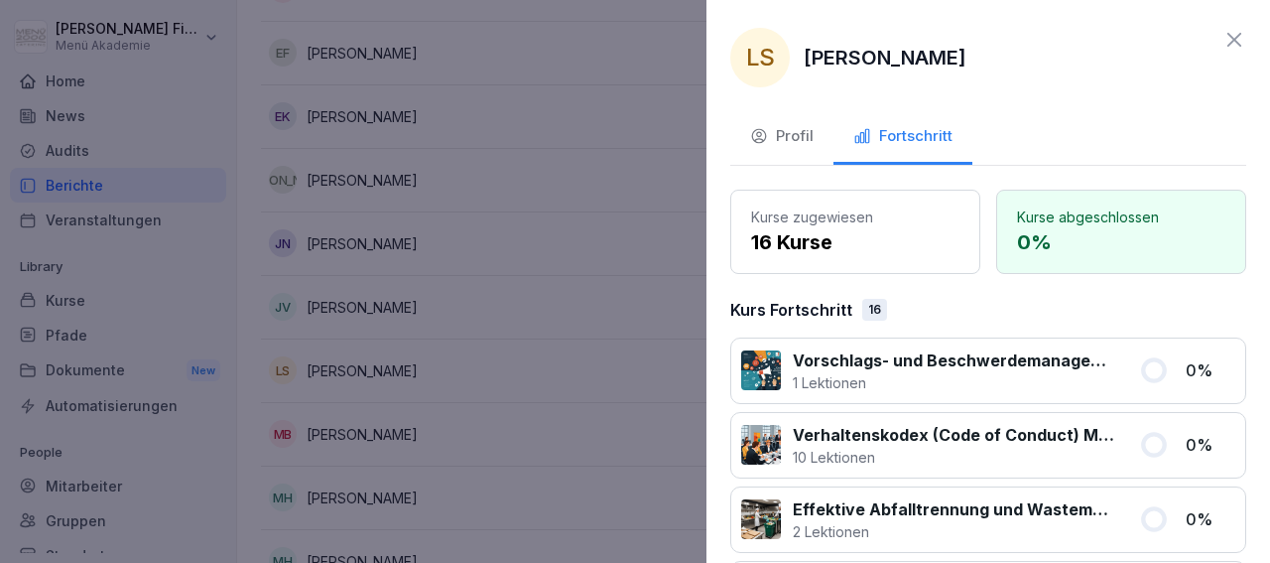
click at [345, 367] on div at bounding box center [635, 281] width 1270 height 563
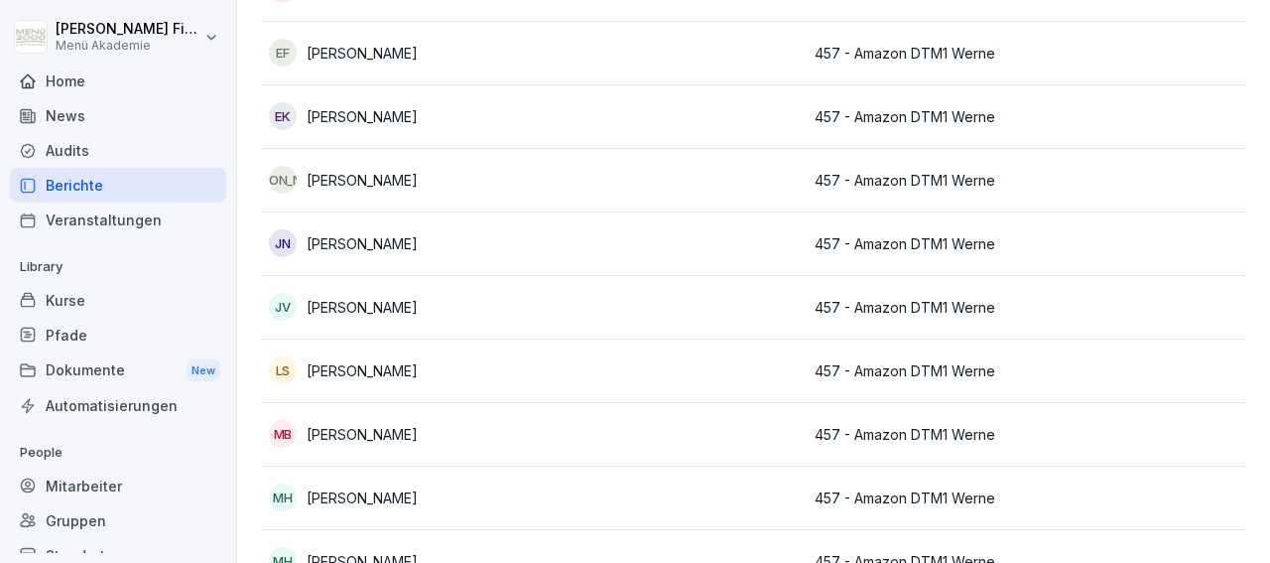
click at [334, 429] on p "[PERSON_NAME]" at bounding box center [362, 434] width 111 height 21
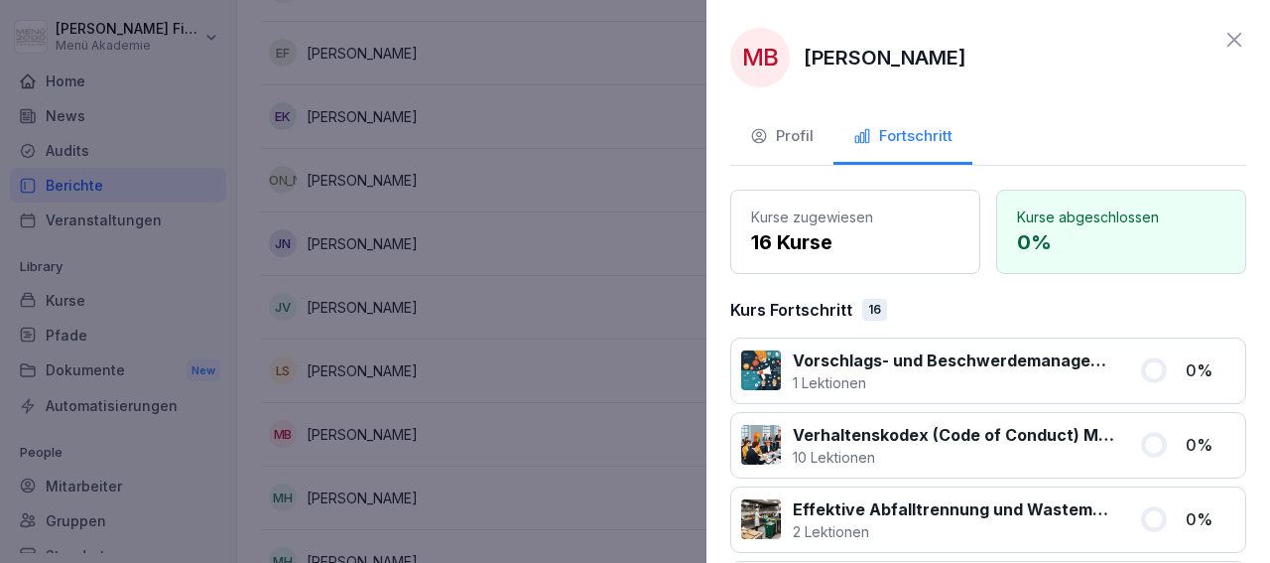
click at [334, 429] on div at bounding box center [635, 281] width 1270 height 563
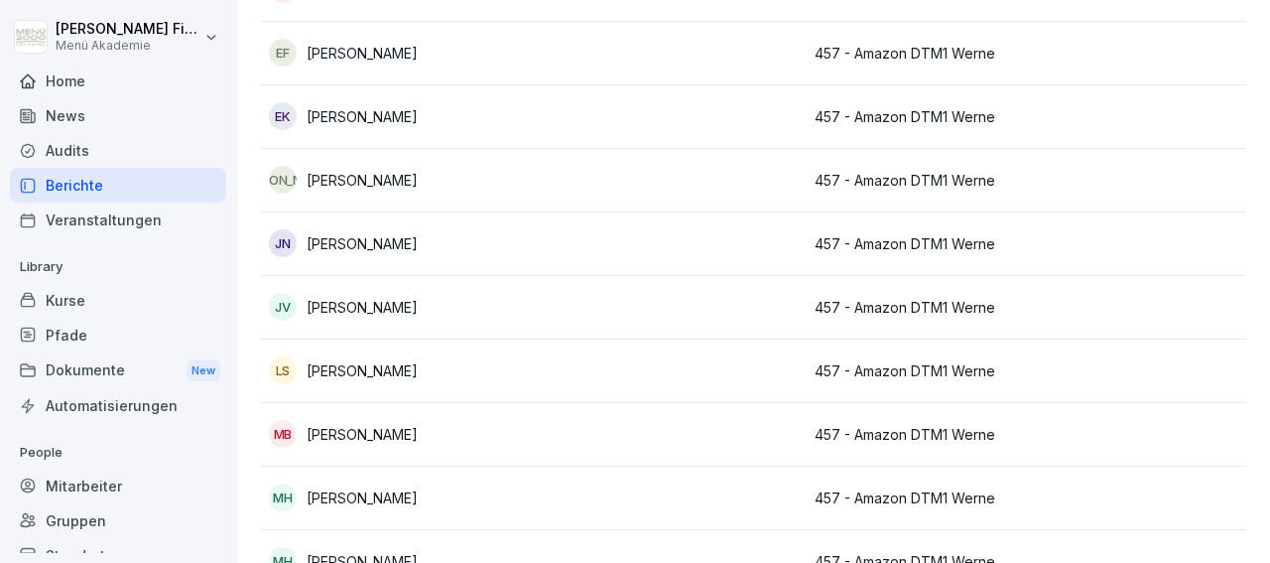
click at [336, 499] on p "[PERSON_NAME]" at bounding box center [362, 497] width 111 height 21
click at [336, 499] on div at bounding box center [635, 281] width 1270 height 563
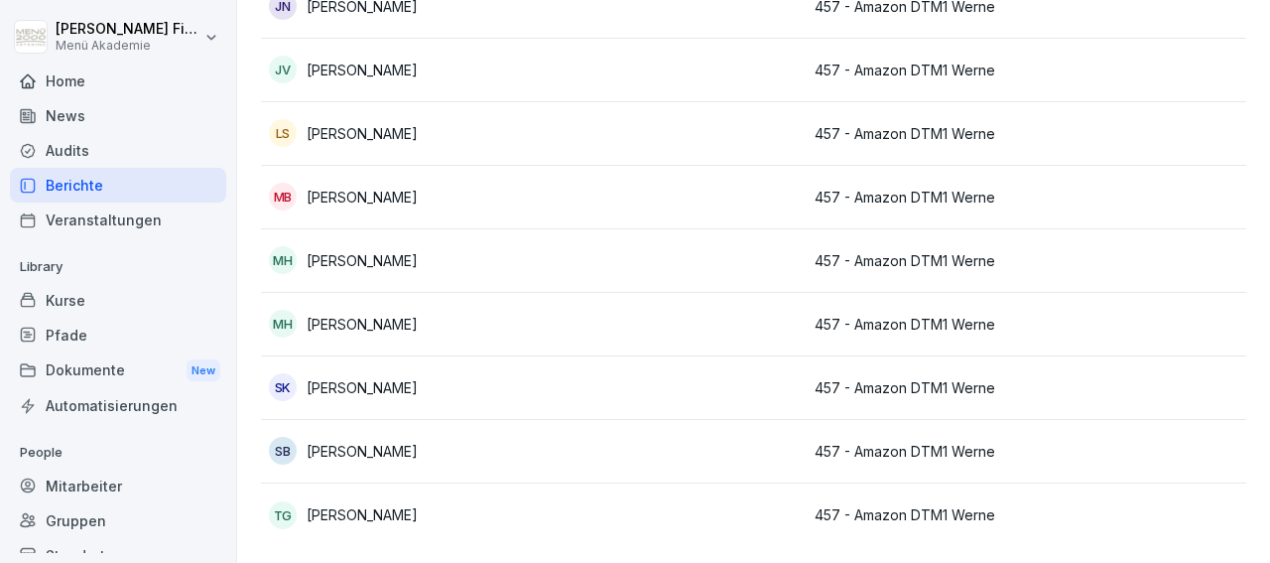
scroll to position [595, 0]
click at [366, 314] on p "[PERSON_NAME]" at bounding box center [362, 324] width 111 height 21
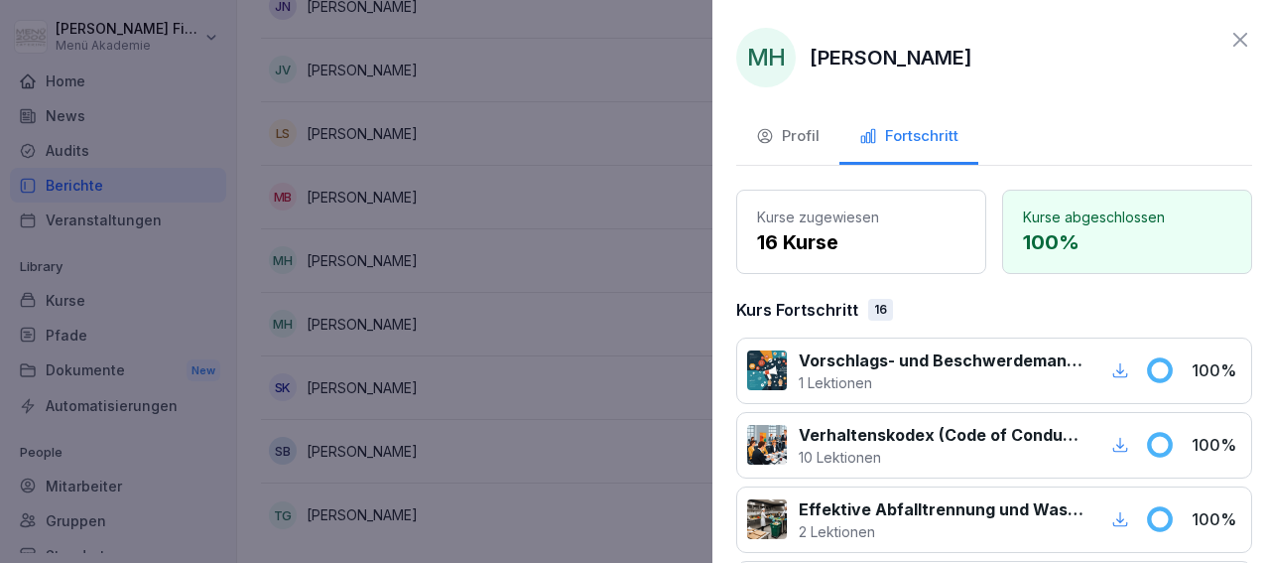
click at [366, 283] on div at bounding box center [635, 281] width 1270 height 563
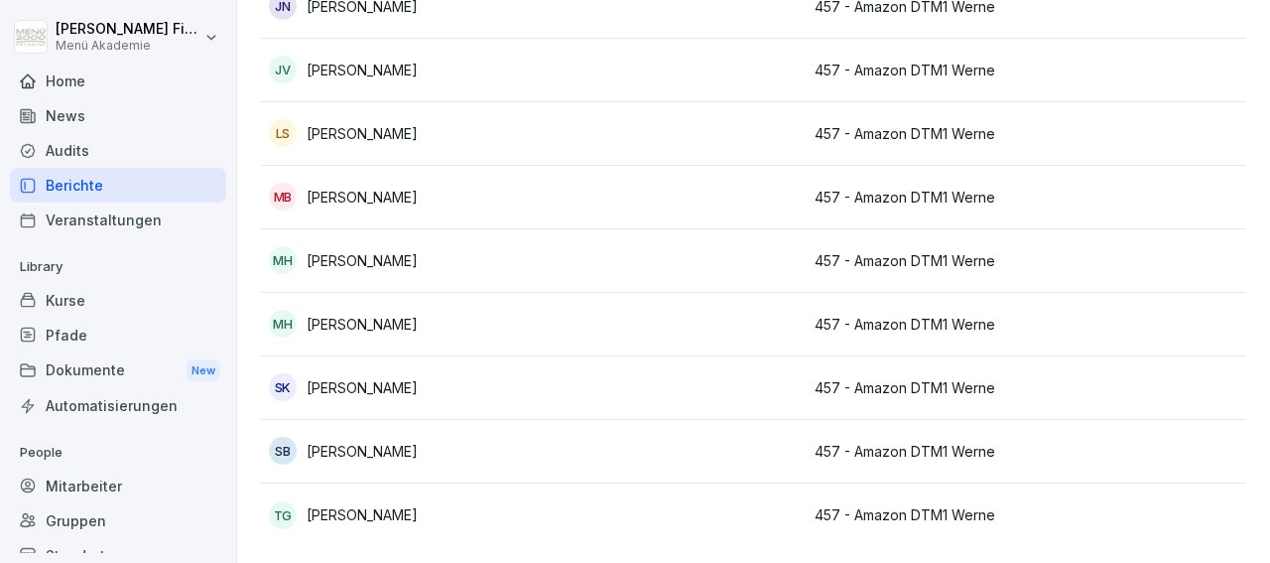
click at [367, 377] on p "[PERSON_NAME]" at bounding box center [362, 387] width 111 height 21
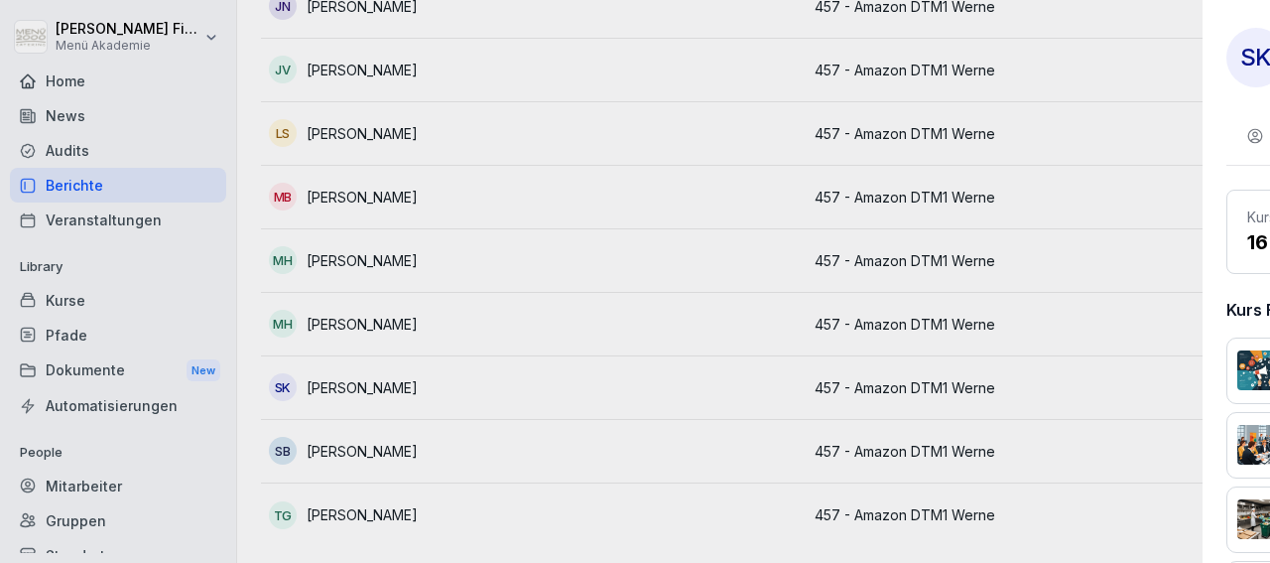
click at [367, 353] on div at bounding box center [635, 281] width 1270 height 563
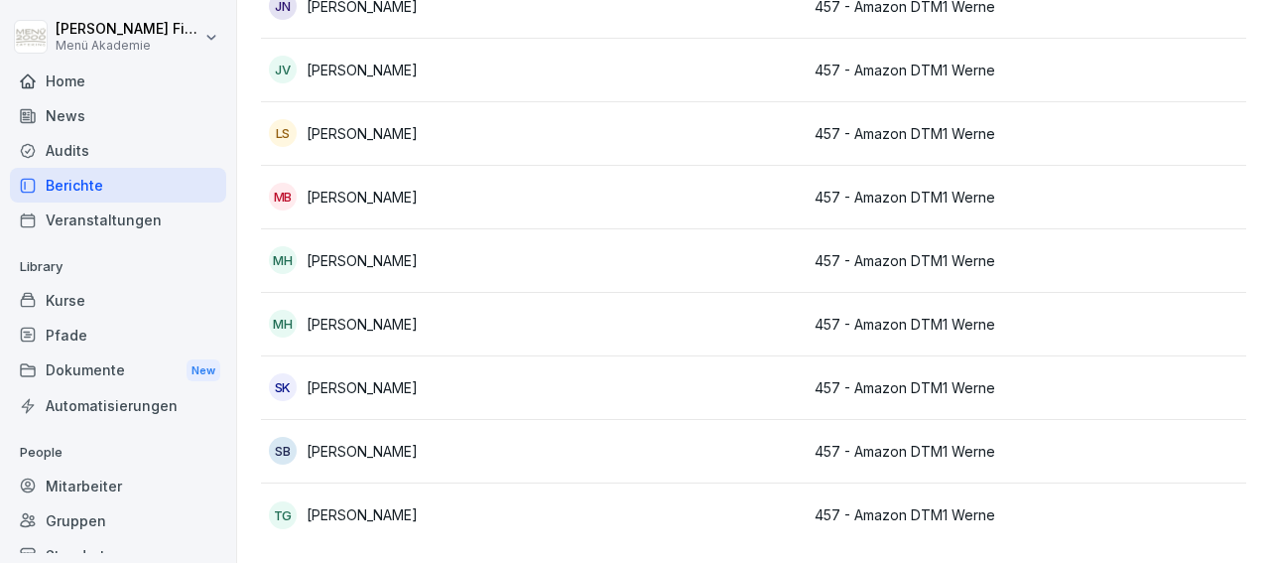
click at [368, 441] on p "[PERSON_NAME]" at bounding box center [362, 451] width 111 height 21
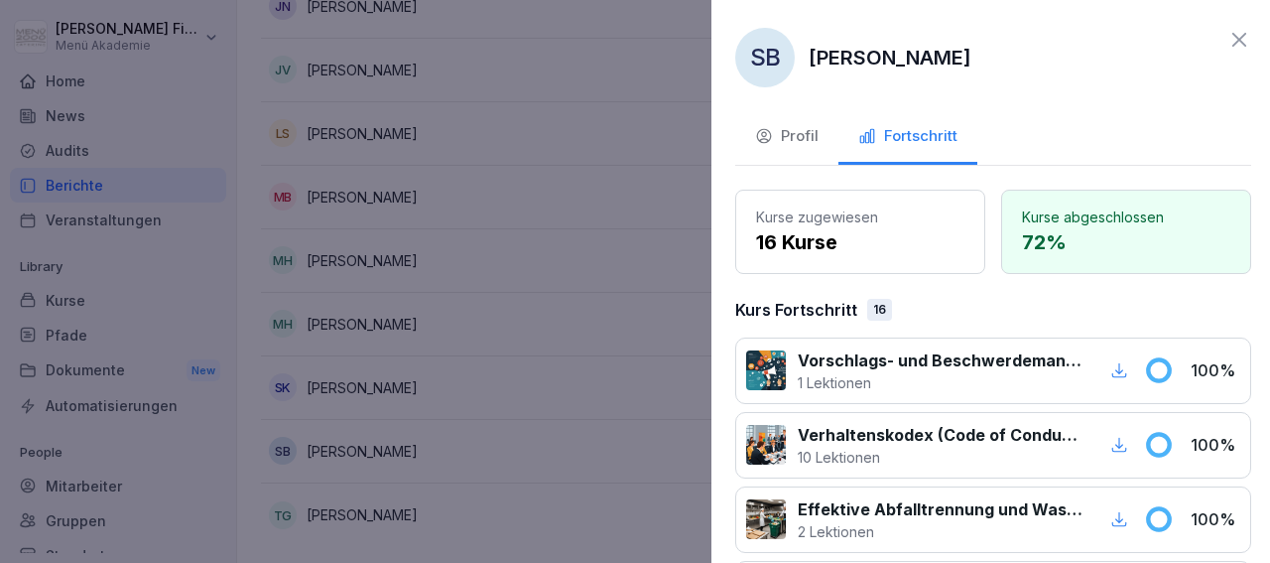
click at [368, 419] on div at bounding box center [635, 281] width 1270 height 563
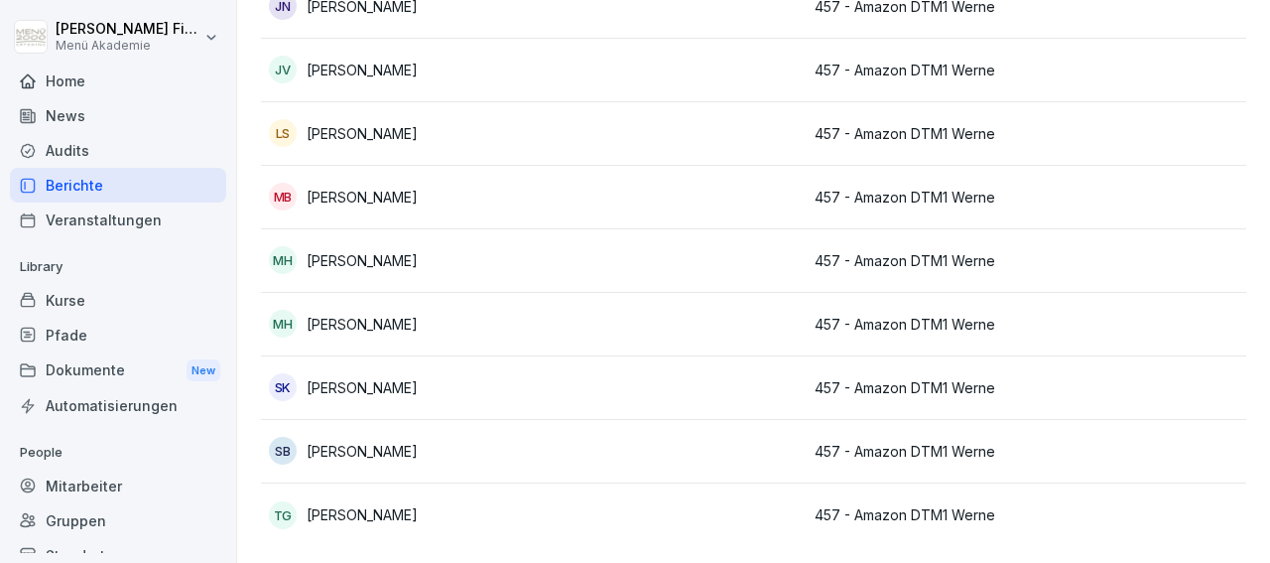
click at [364, 504] on p "[PERSON_NAME]" at bounding box center [362, 514] width 111 height 21
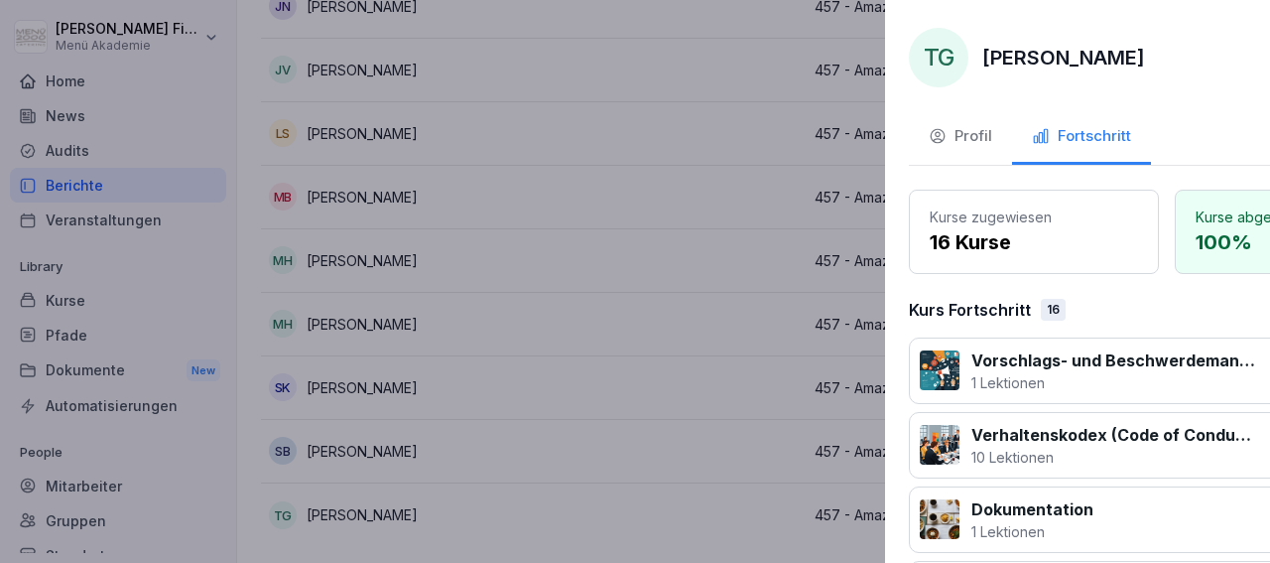
click at [364, 483] on div at bounding box center [635, 281] width 1270 height 563
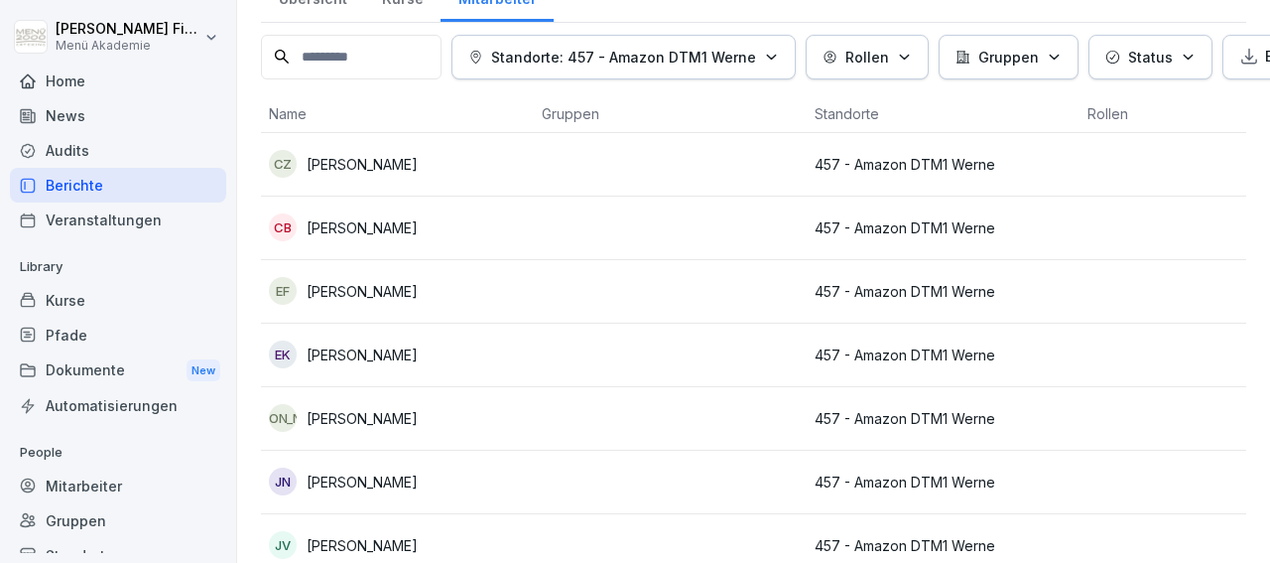
scroll to position [0, 0]
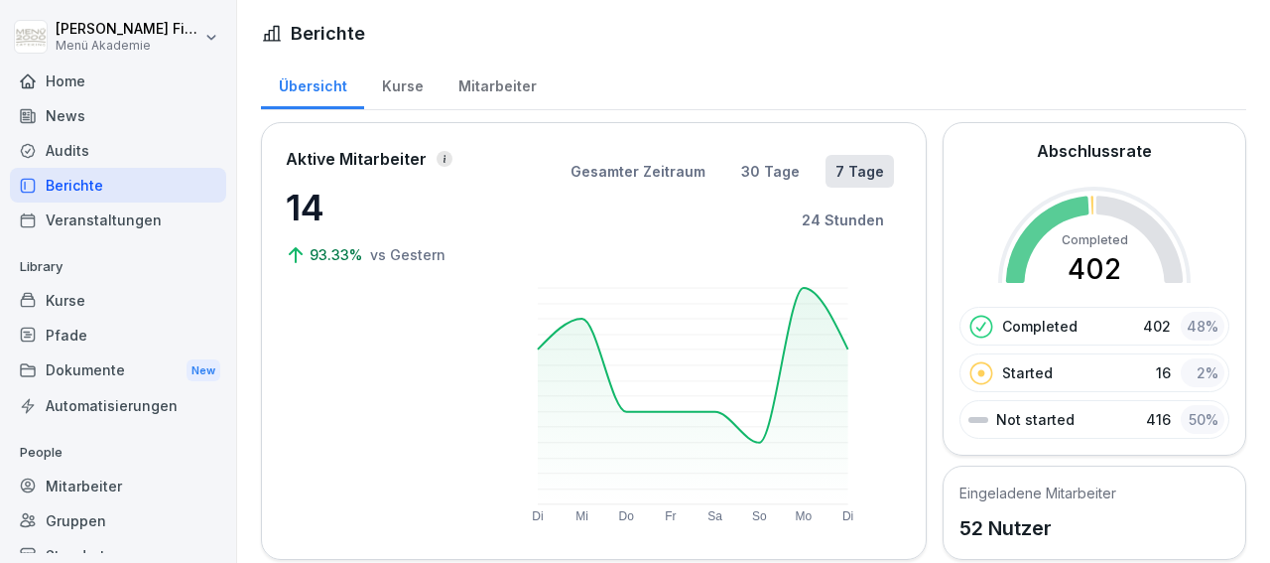
click at [78, 142] on div "Audits" at bounding box center [118, 150] width 216 height 35
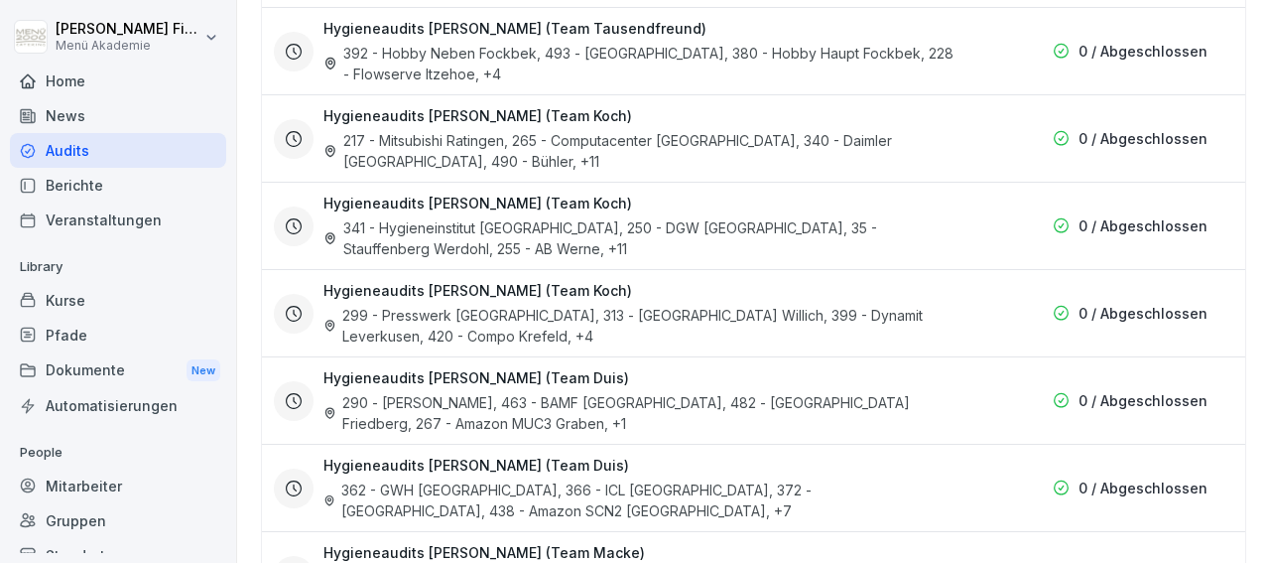
scroll to position [3109, 0]
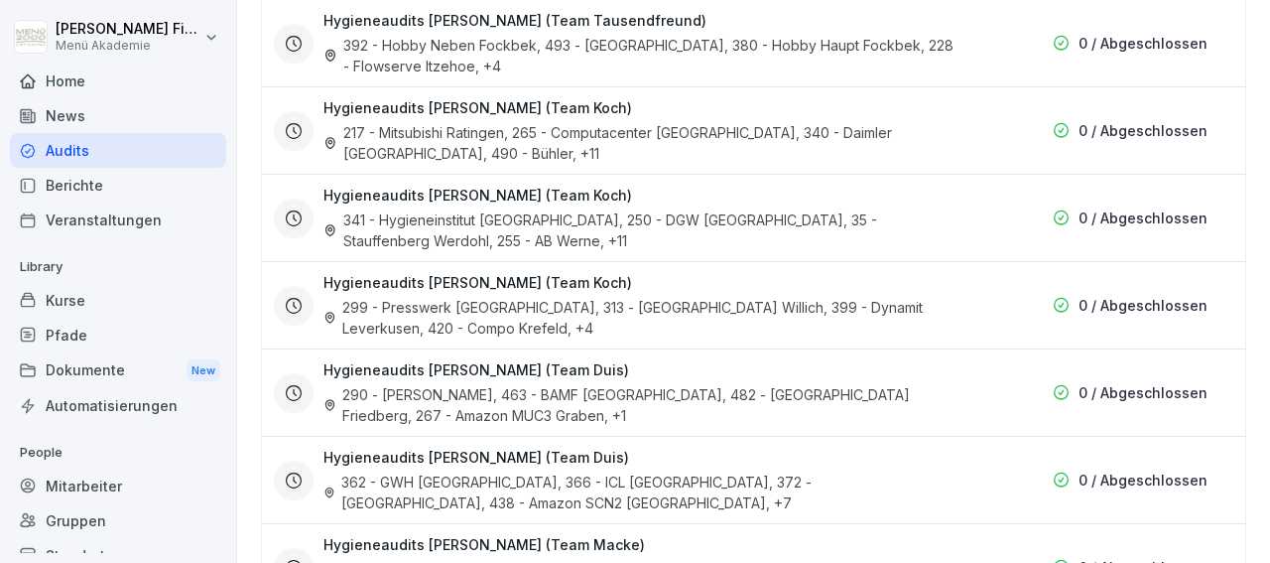
click at [426, 209] on div "341 - Hygieneinstitut [GEOGRAPHIC_DATA], 250 - DGW [GEOGRAPHIC_DATA], 35 - Stau…" at bounding box center [642, 230] width 636 height 42
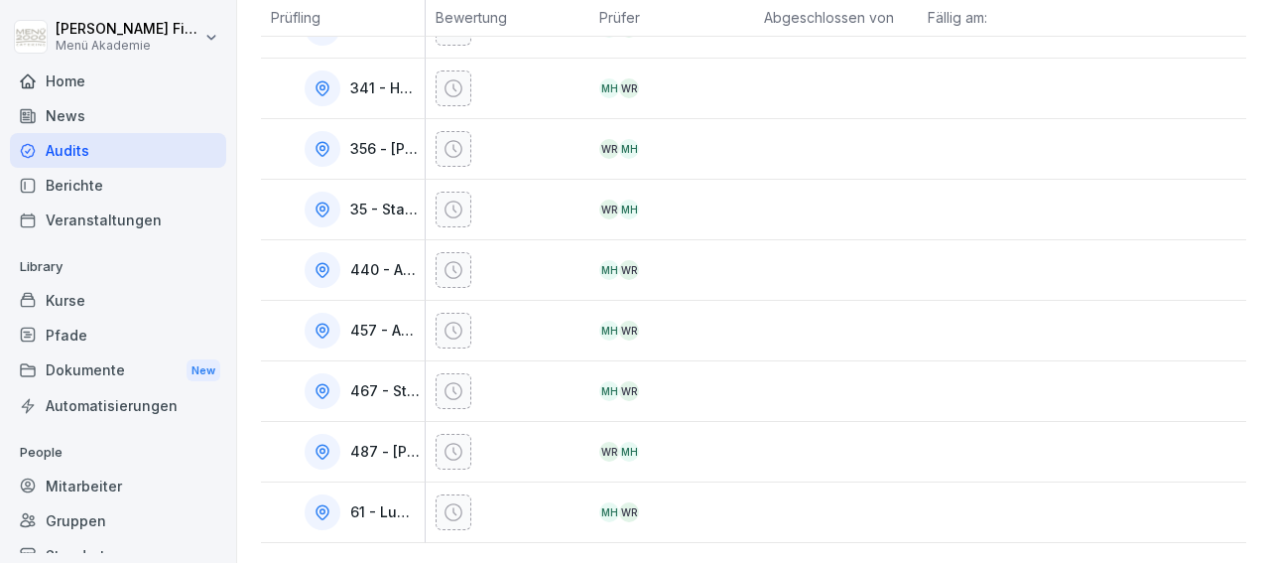
scroll to position [314, 0]
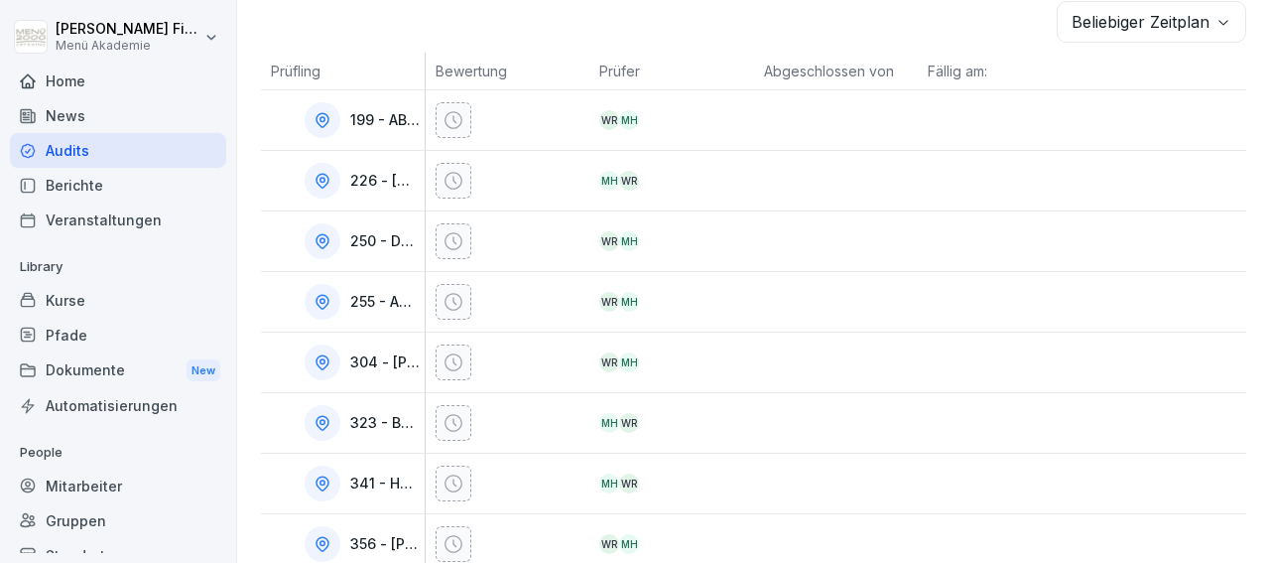
click at [426, 211] on div at bounding box center [508, 241] width 165 height 60
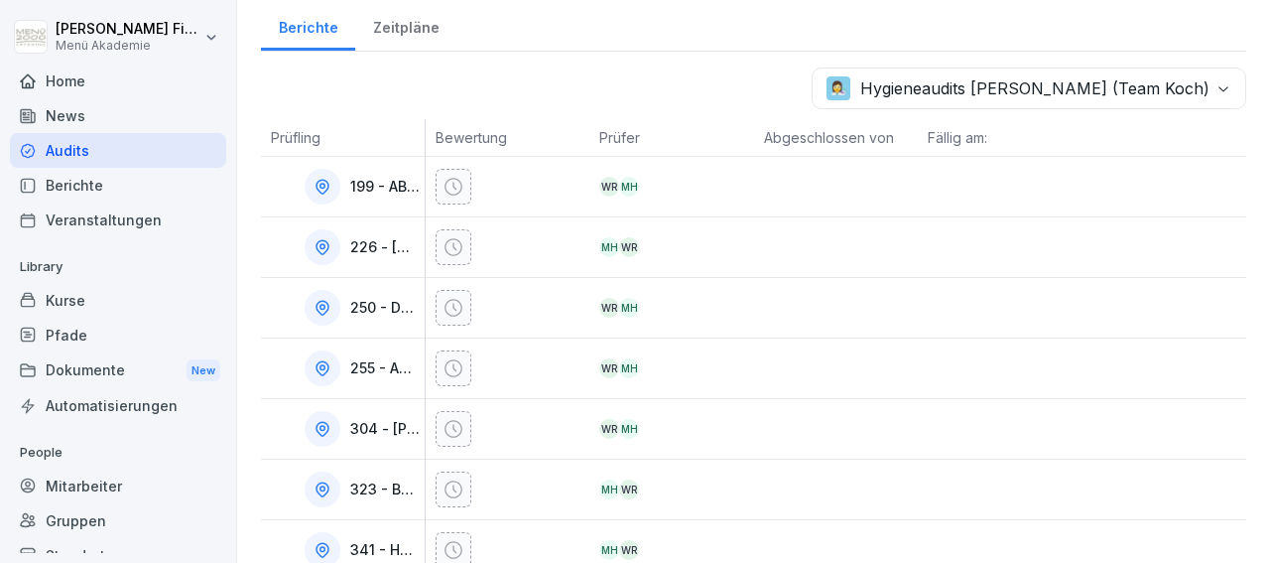
scroll to position [0, 0]
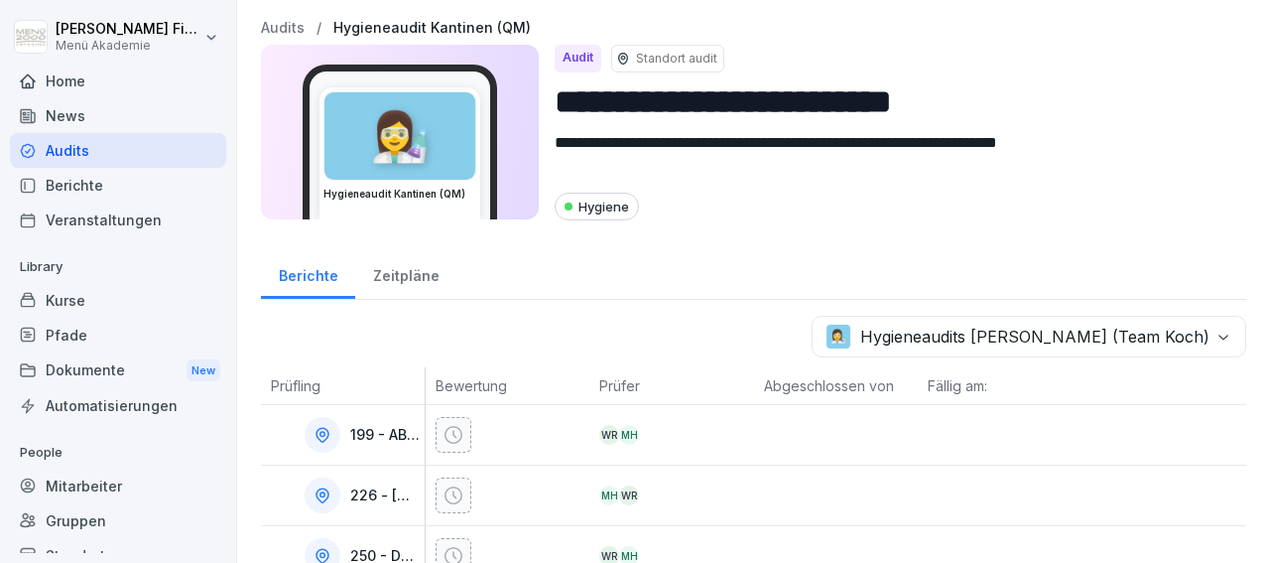
click at [396, 275] on div "Zeitpläne" at bounding box center [405, 273] width 101 height 51
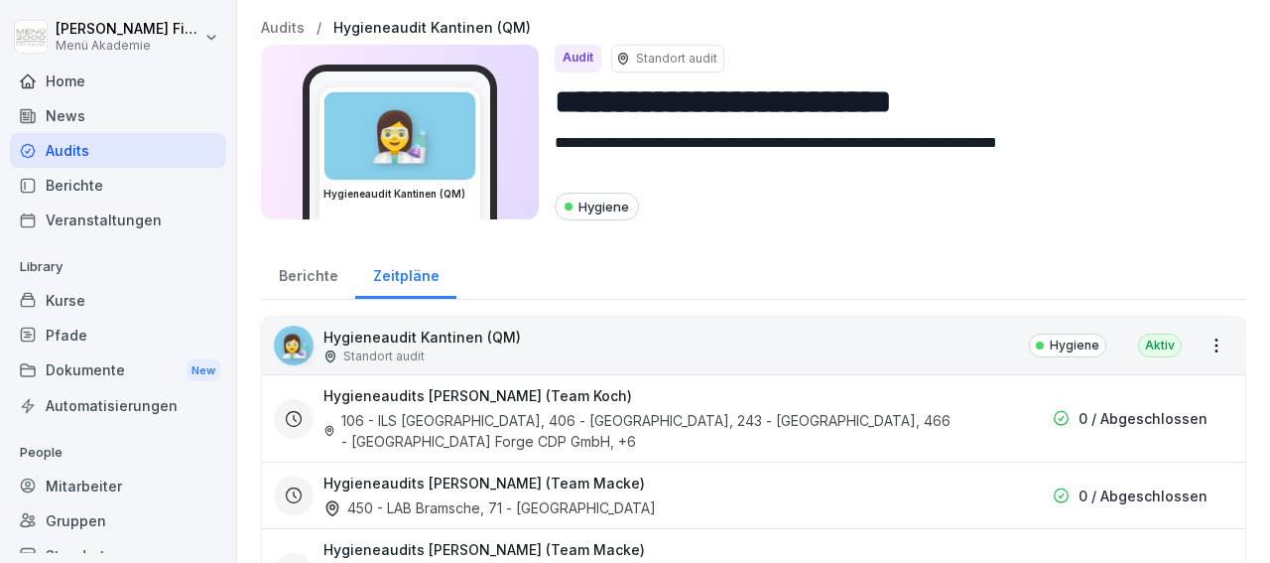
click at [1069, 341] on p "Hygiene" at bounding box center [1075, 345] width 50 height 18
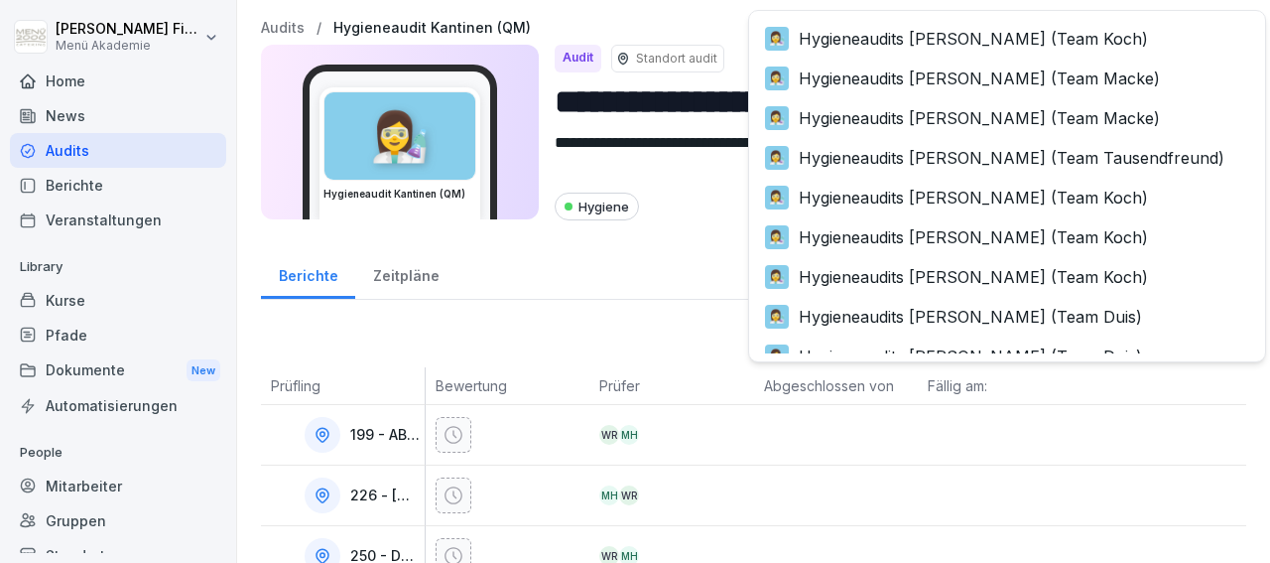
scroll to position [736, 0]
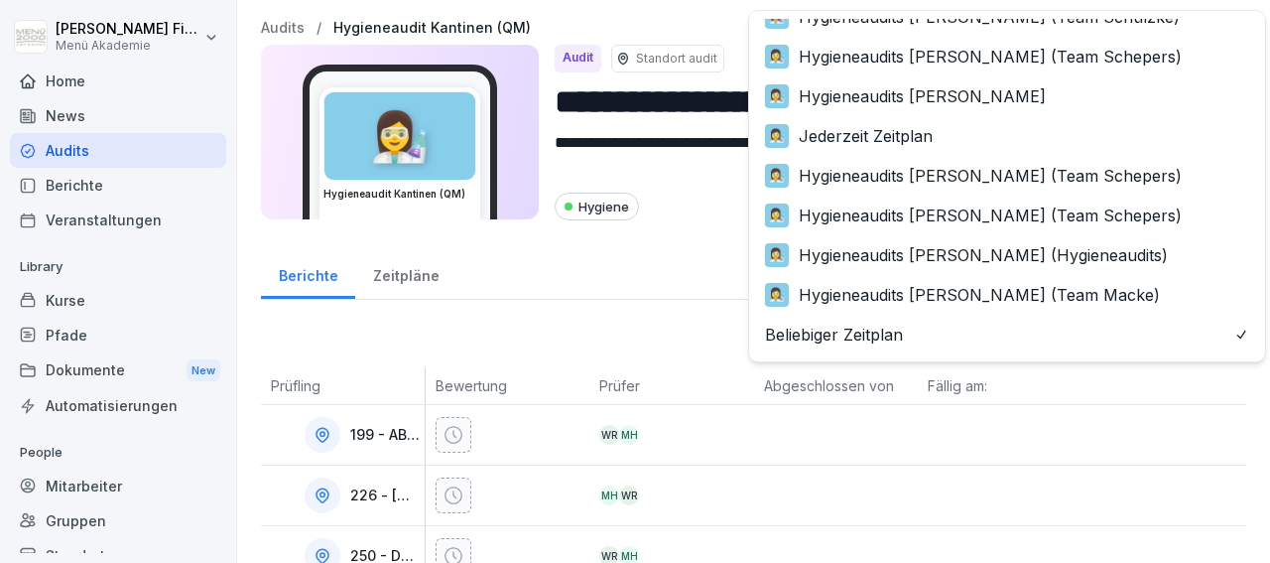
click at [1069, 341] on body "**********" at bounding box center [635, 281] width 1270 height 563
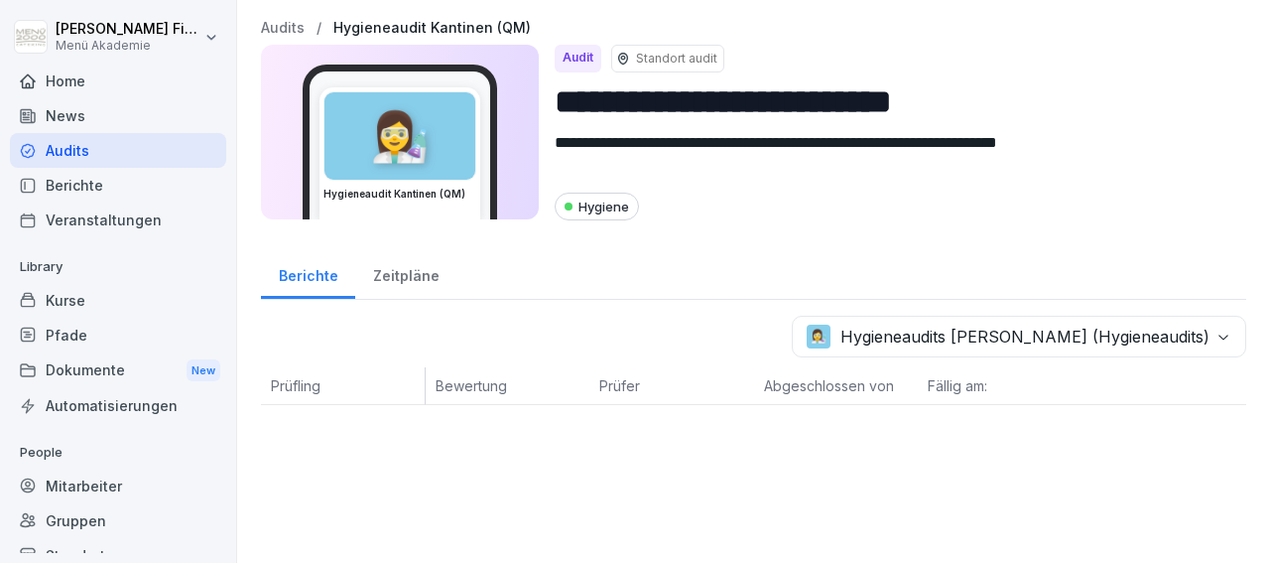
click at [936, 340] on body "**********" at bounding box center [635, 281] width 1270 height 563
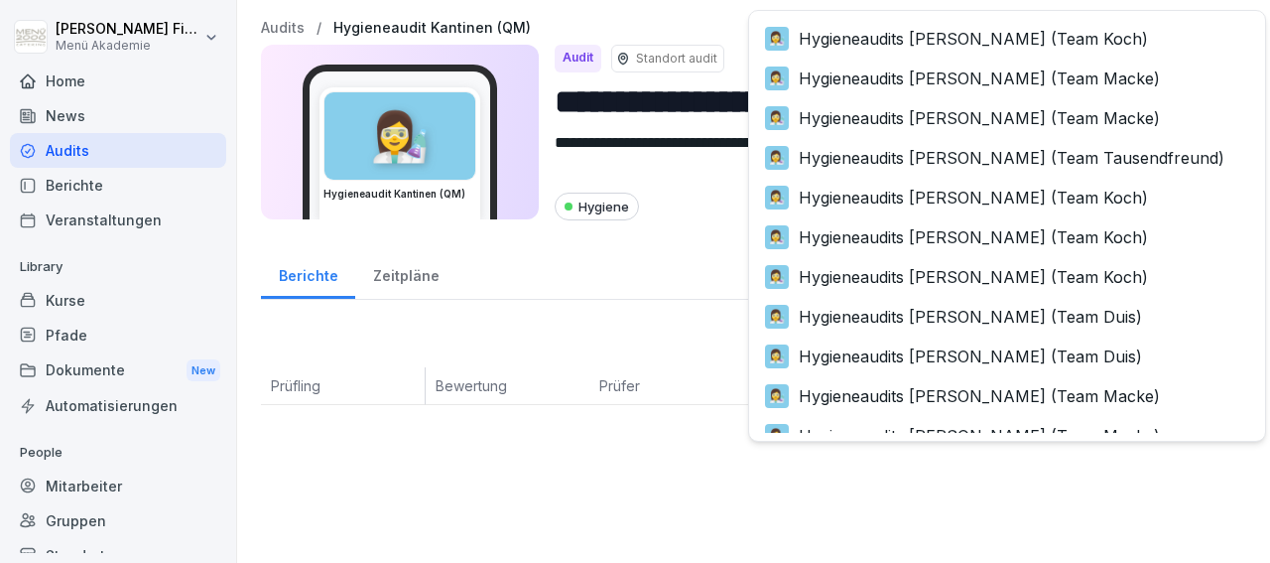
scroll to position [657, 0]
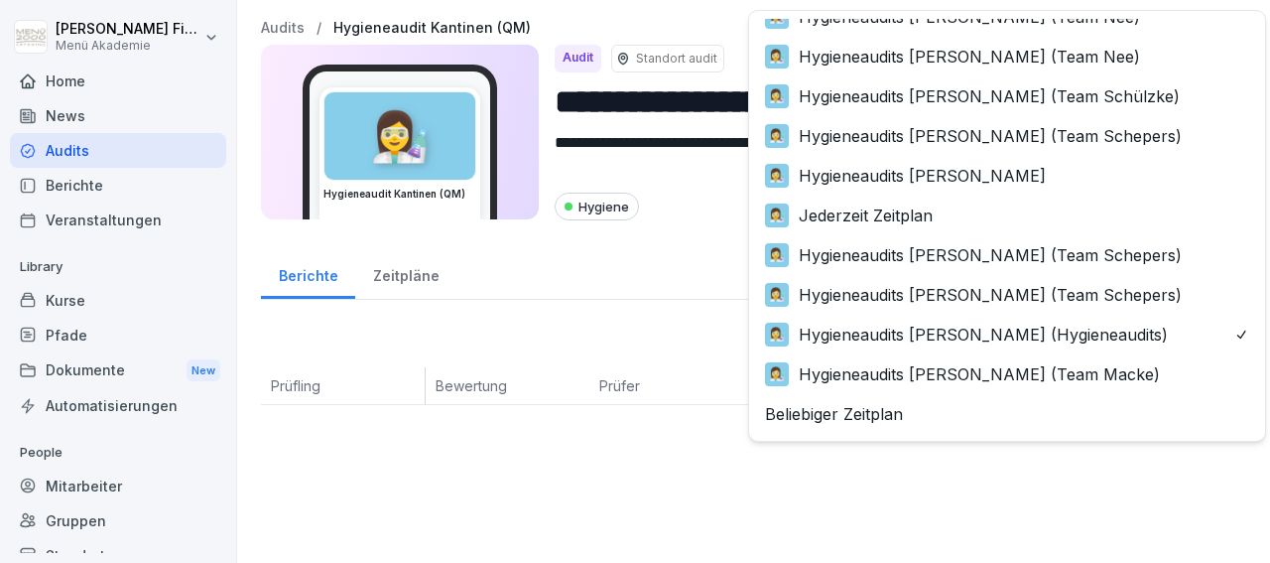
click at [1208, 331] on body "**********" at bounding box center [635, 281] width 1270 height 563
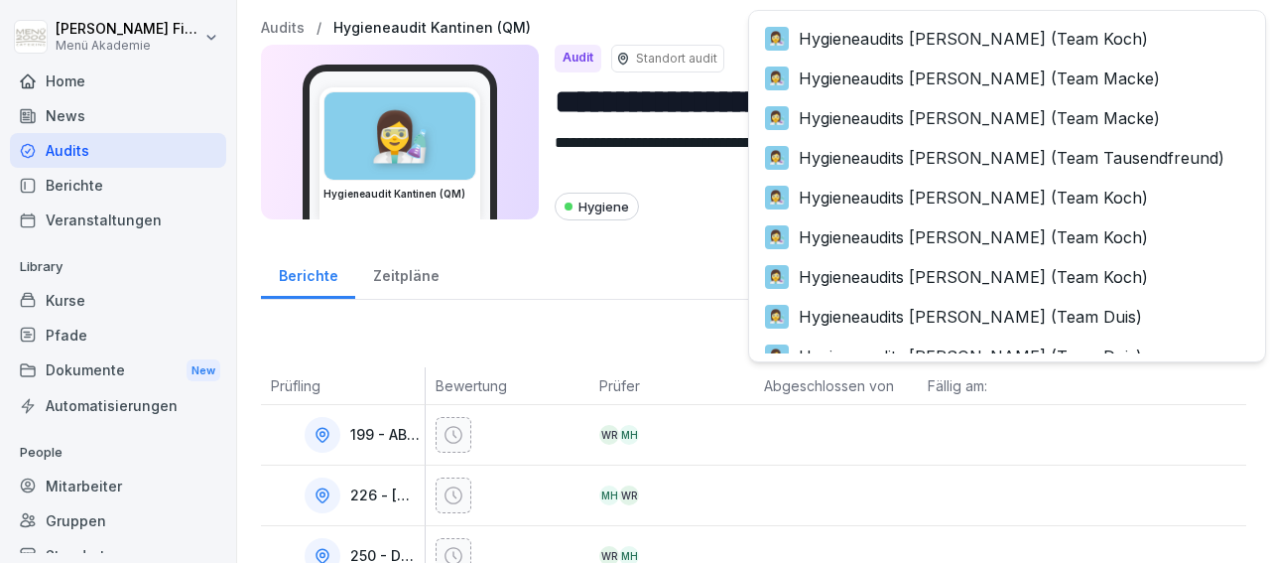
scroll to position [736, 0]
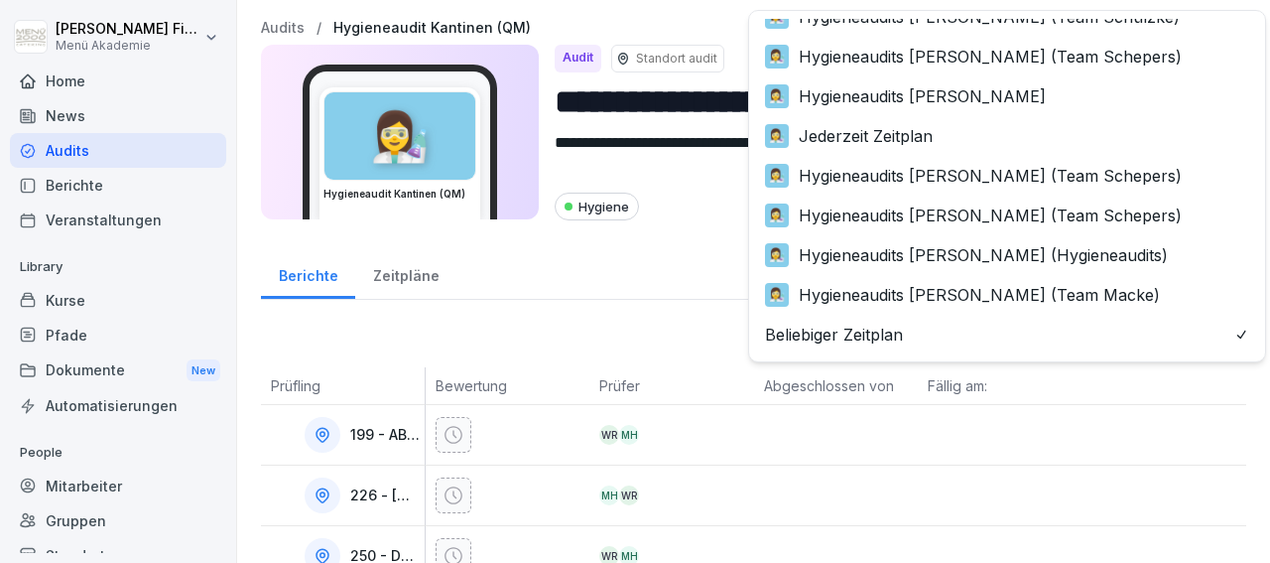
click at [1211, 332] on body "**********" at bounding box center [635, 281] width 1270 height 563
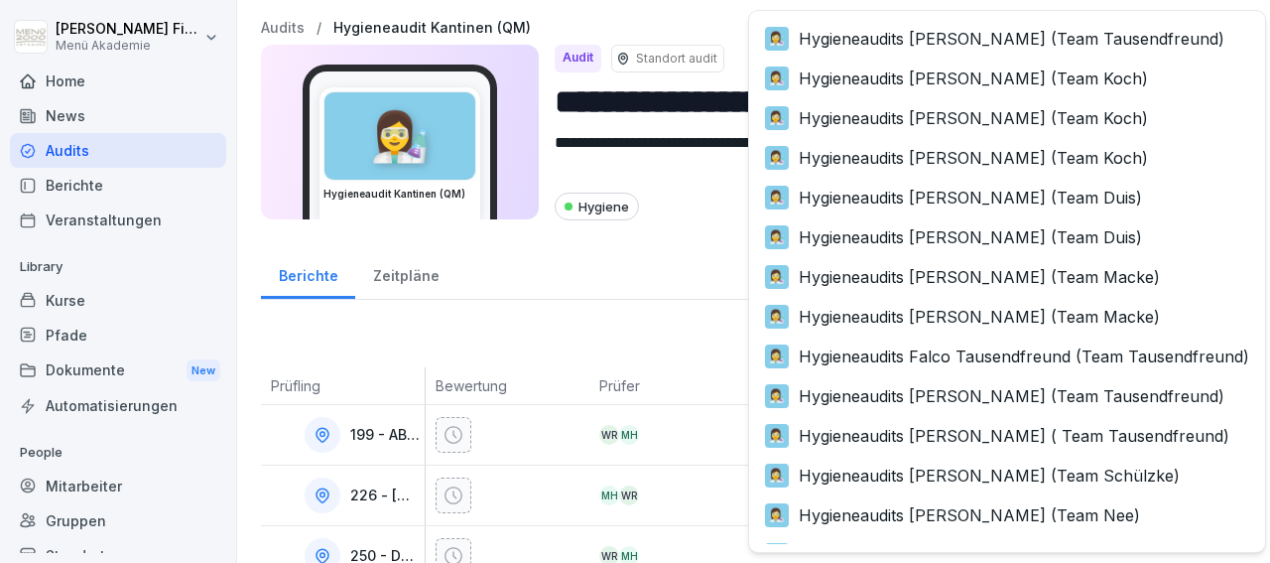
scroll to position [79, 0]
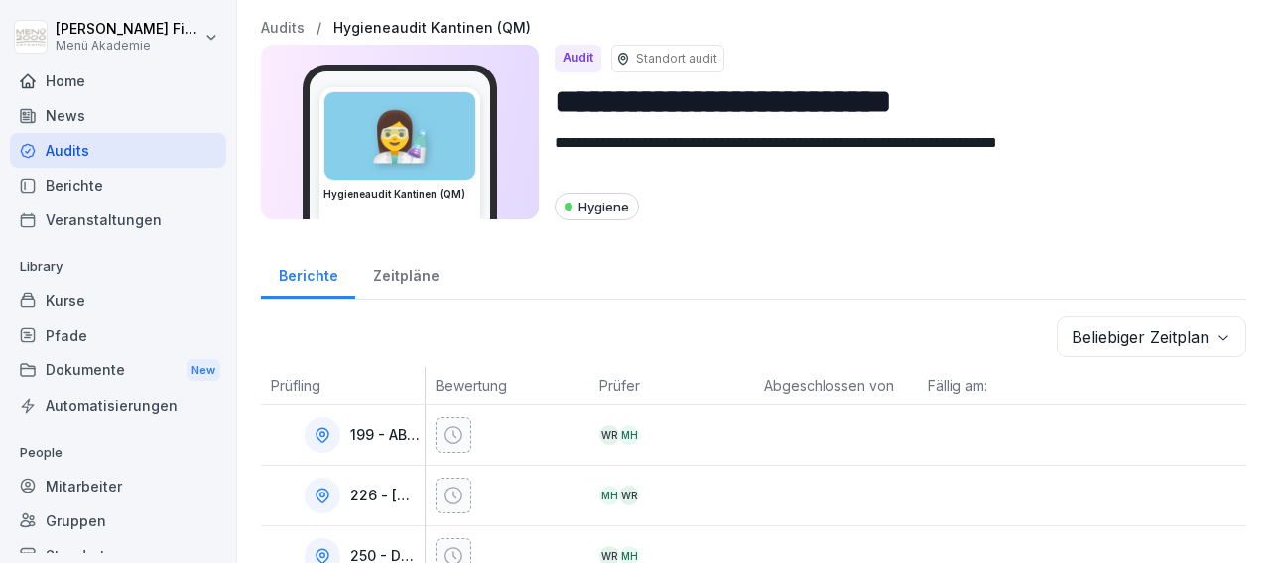
click at [641, 255] on html "**********" at bounding box center [635, 281] width 1270 height 563
click at [74, 186] on div "Berichte" at bounding box center [118, 185] width 216 height 35
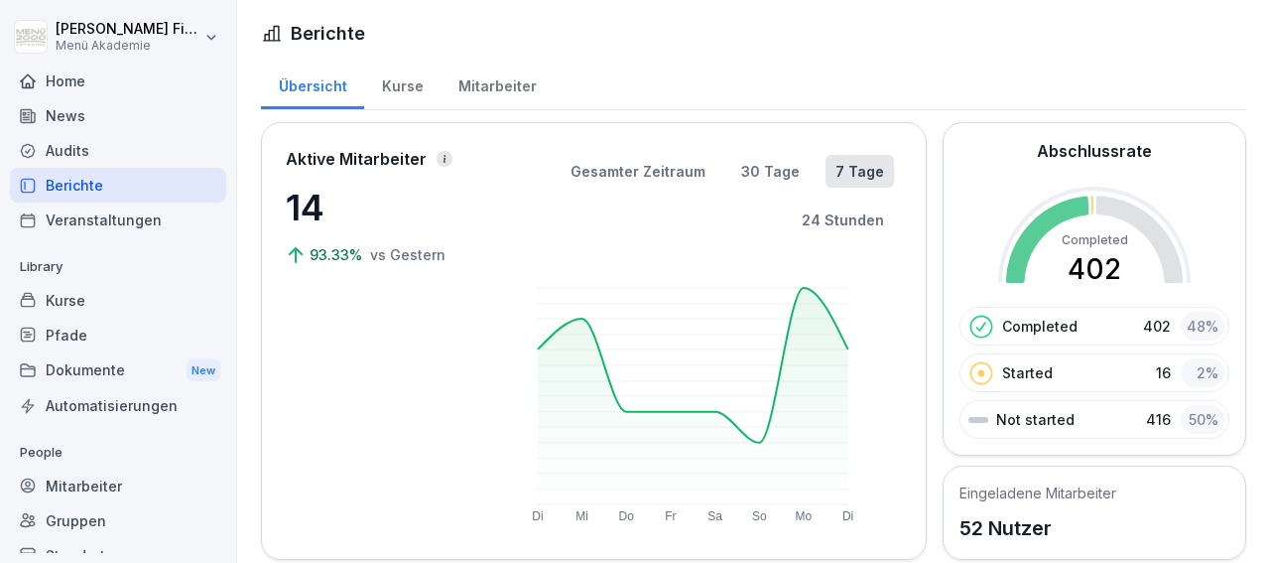
click at [74, 186] on div "Berichte" at bounding box center [118, 185] width 216 height 35
click at [78, 144] on div "Audits" at bounding box center [118, 150] width 216 height 35
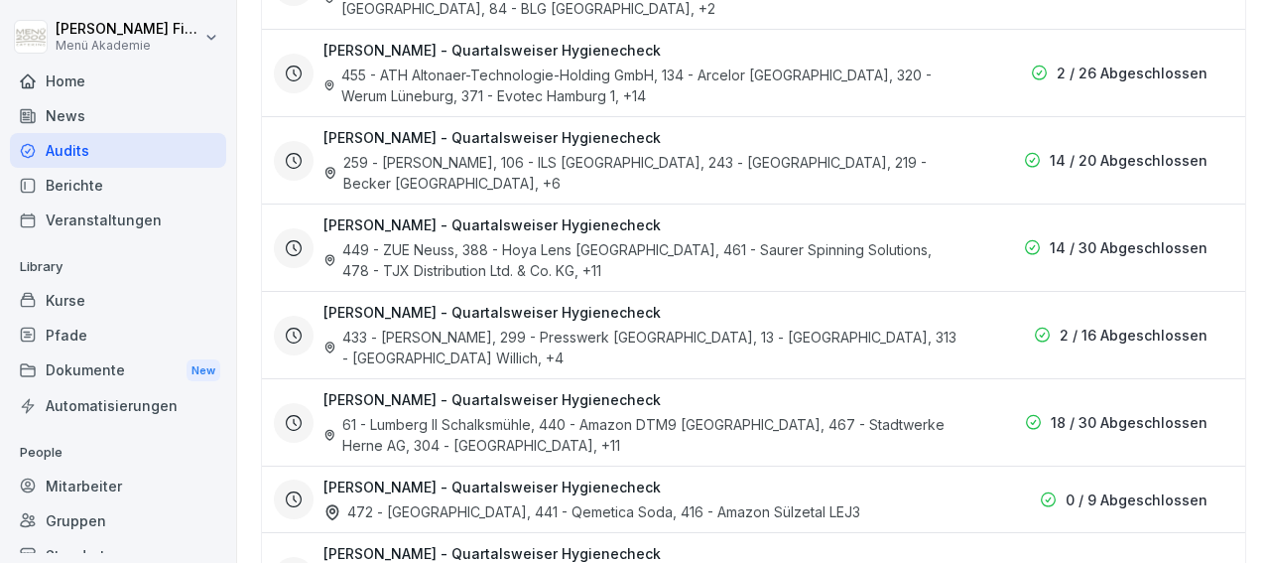
scroll to position [2072, 0]
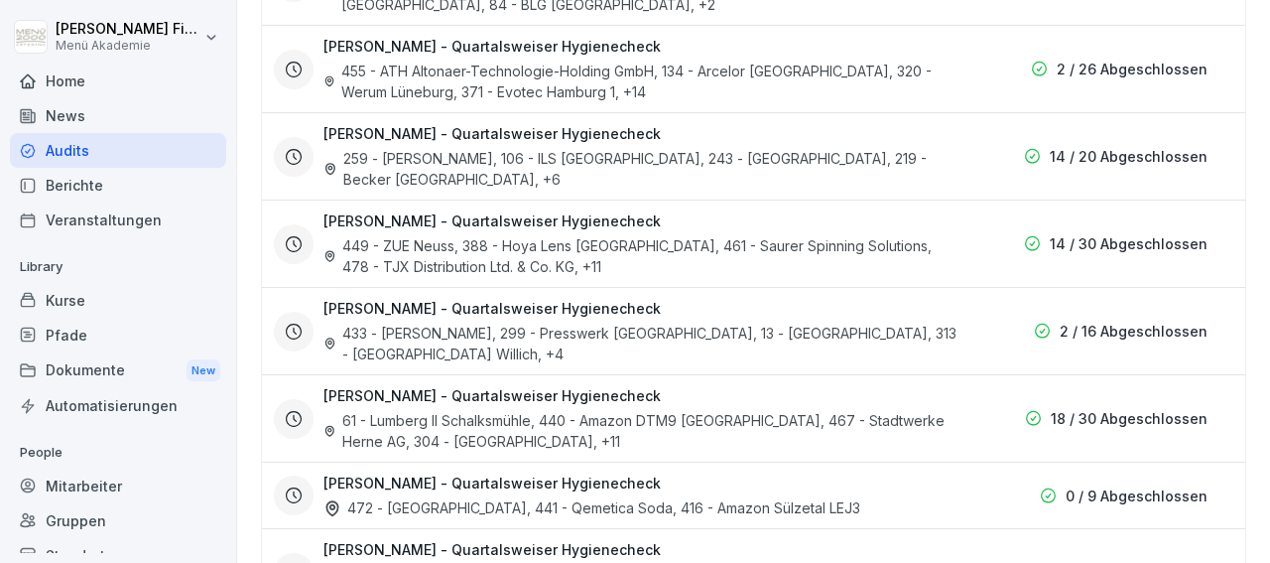
click at [519, 410] on div "61 - Lumberg II Schalksmühle, 440 - Amazon DTM9 [GEOGRAPHIC_DATA], 467 - Stadtw…" at bounding box center [642, 431] width 636 height 42
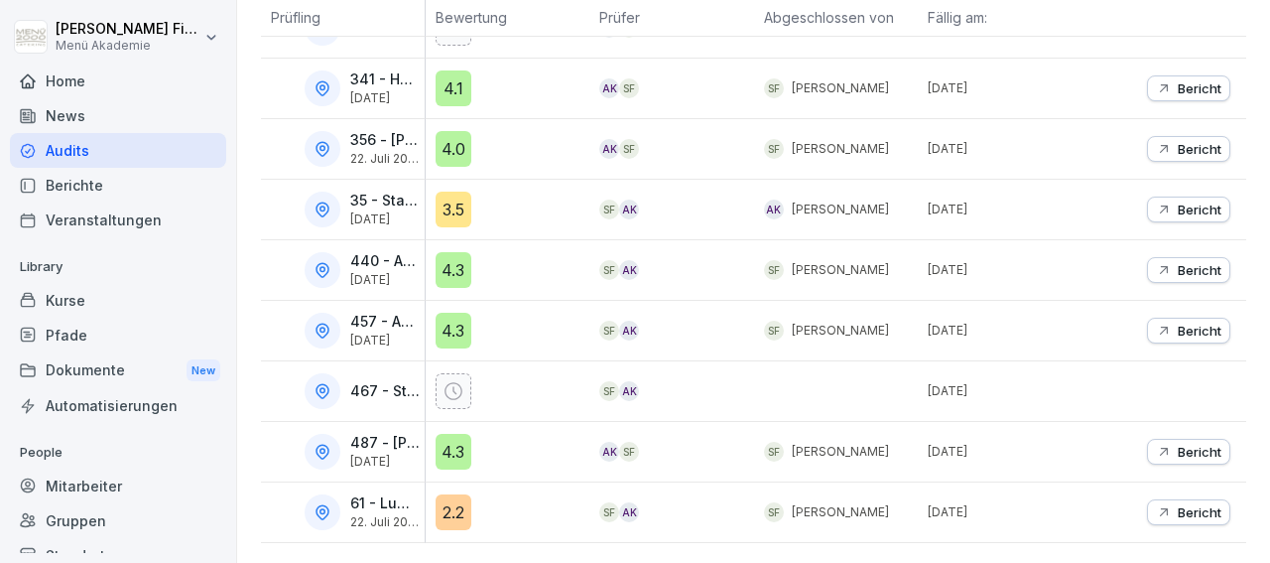
scroll to position [719, 0]
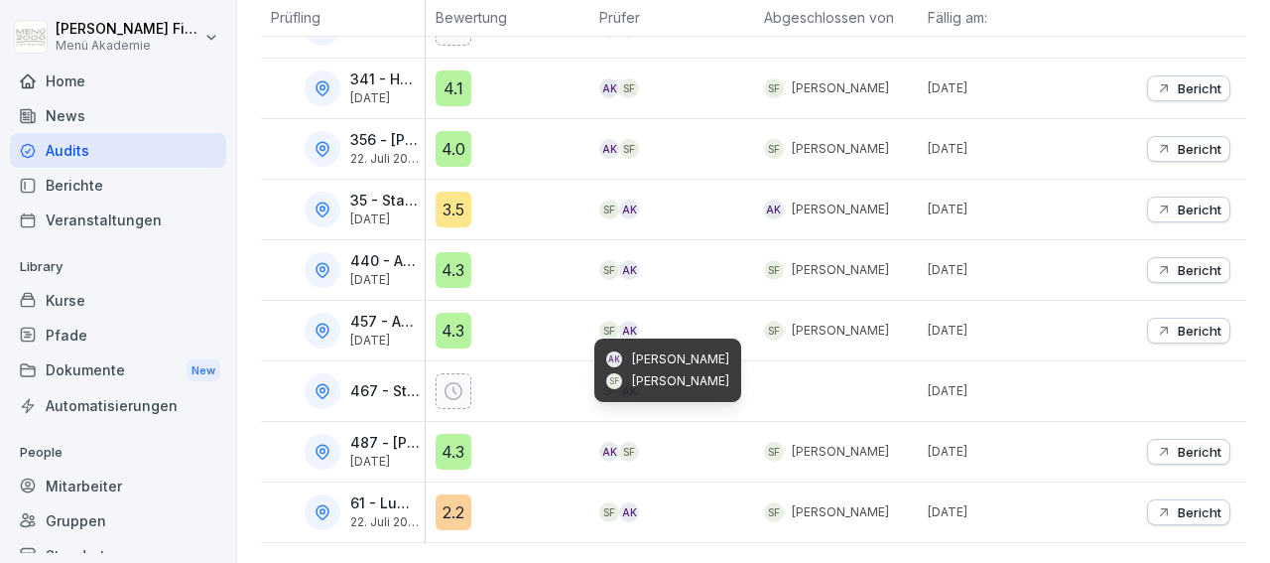
drag, startPoint x: 735, startPoint y: 392, endPoint x: 718, endPoint y: 412, distance: 26.7
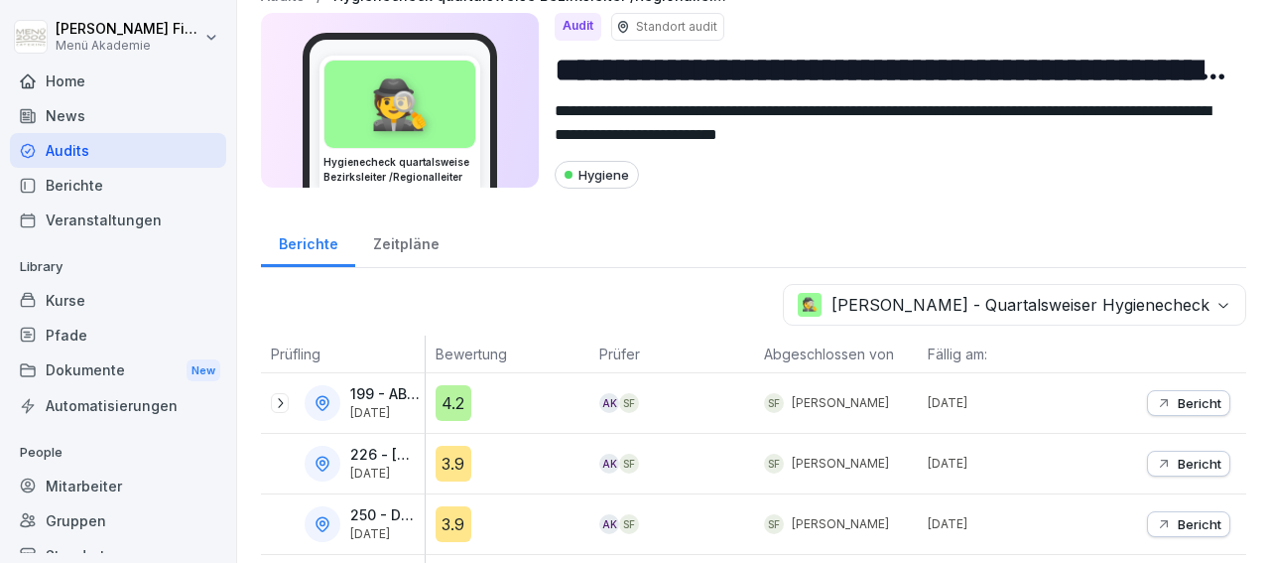
scroll to position [0, 0]
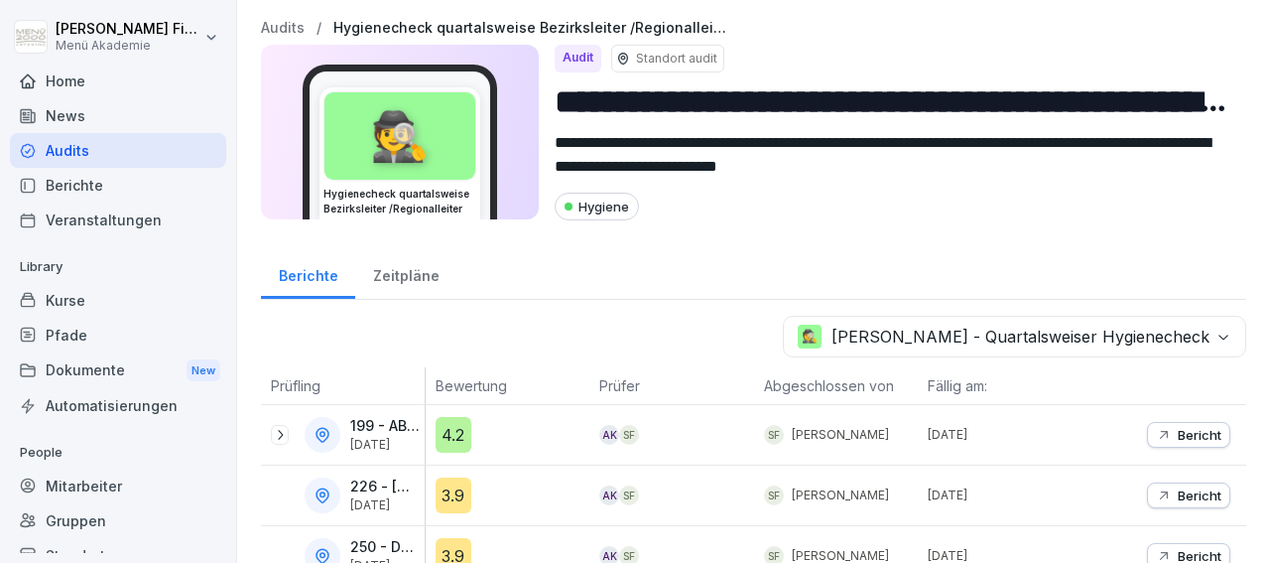
click at [65, 117] on div "News" at bounding box center [118, 115] width 216 height 35
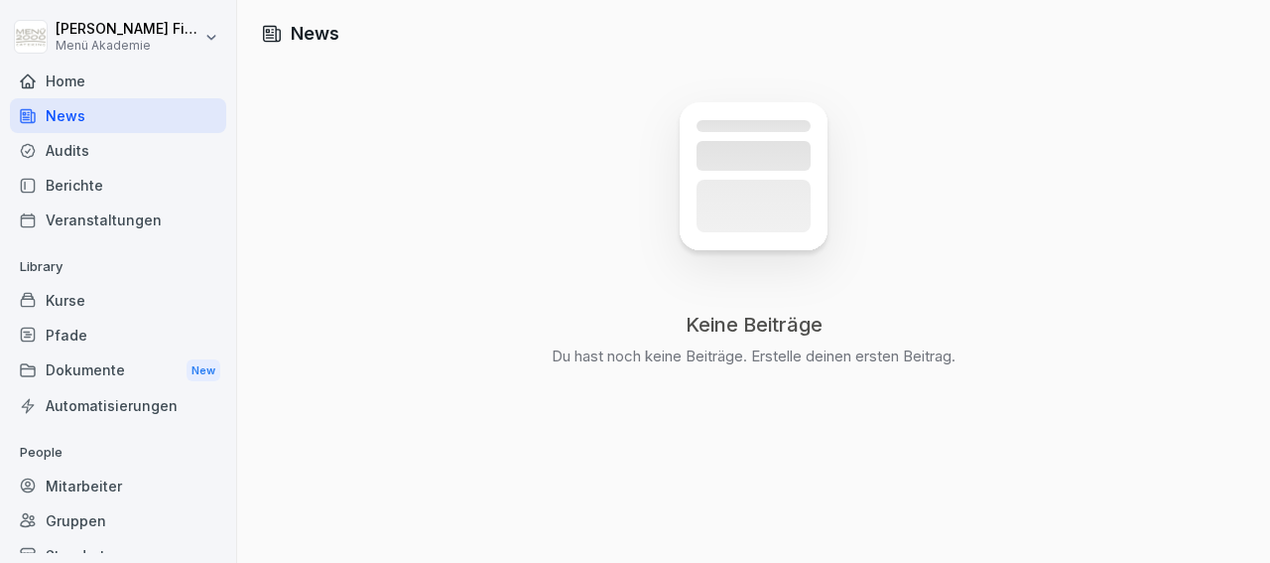
click at [108, 86] on div "Home" at bounding box center [118, 81] width 216 height 35
